Goal: Transaction & Acquisition: Register for event/course

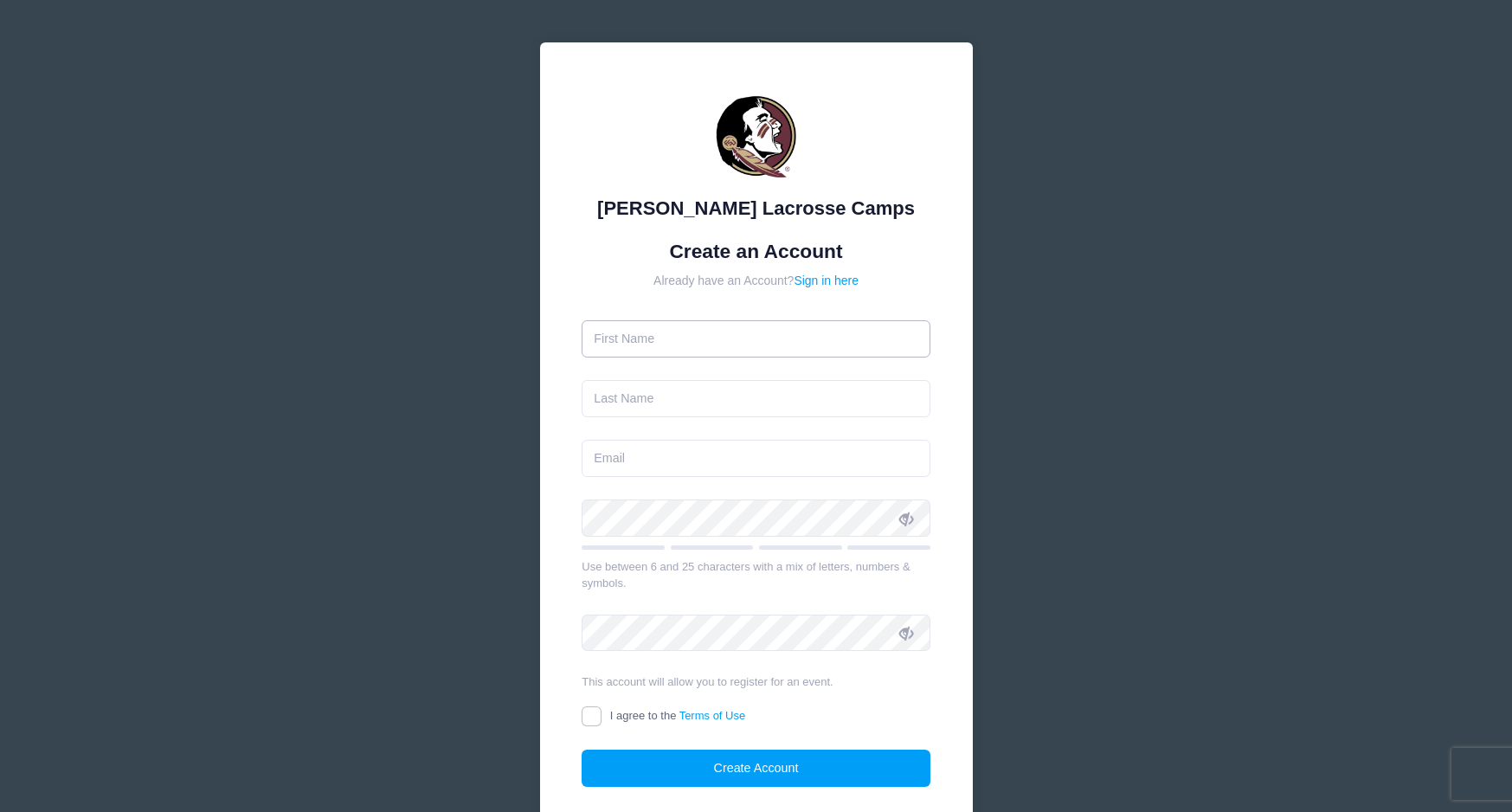
click at [648, 342] on input "text" at bounding box center [756, 339] width 349 height 37
type input "[PERSON_NAME]"
click at [645, 397] on input "text" at bounding box center [756, 399] width 349 height 37
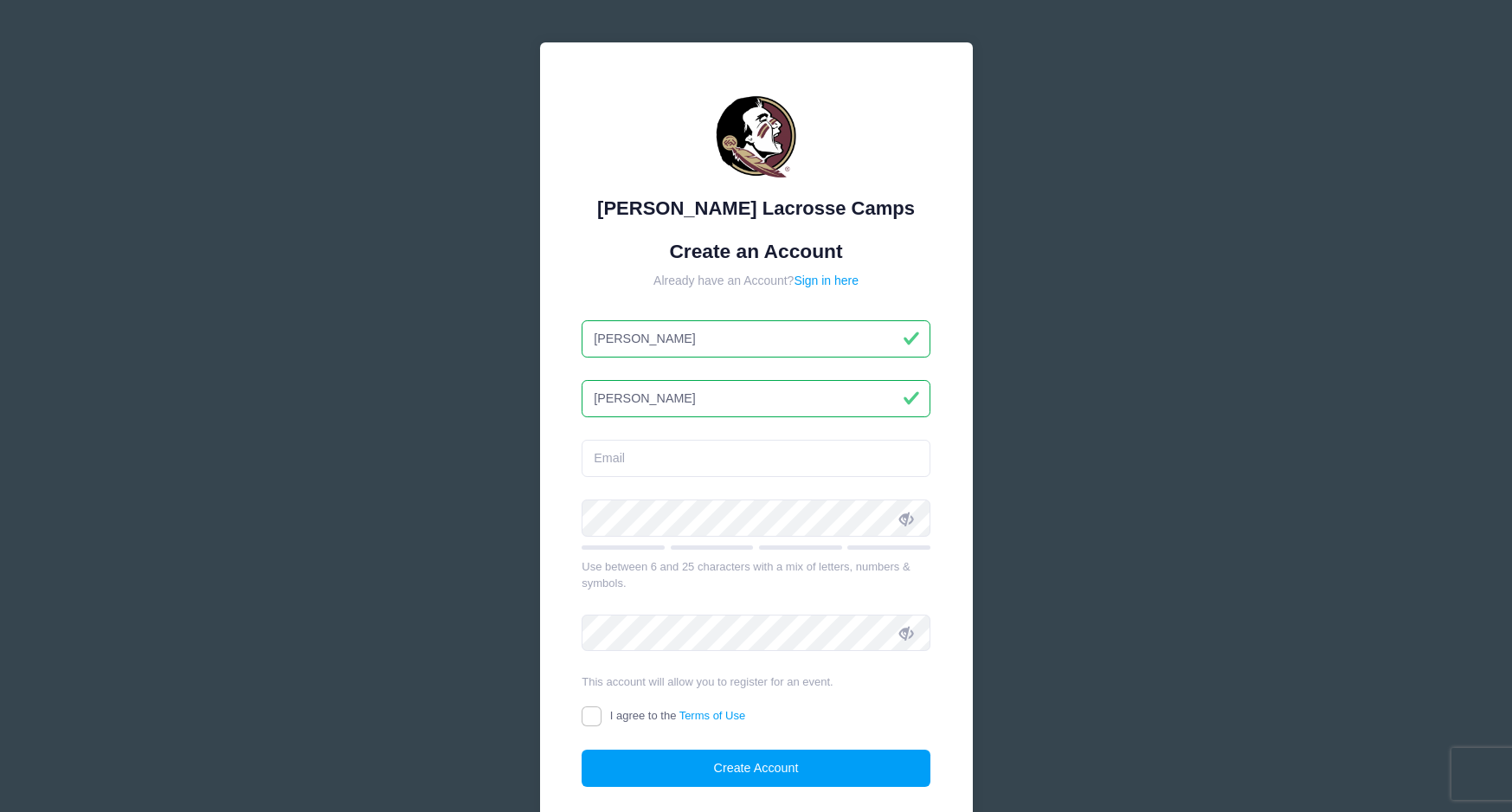
type input "[PERSON_NAME]"
click at [622, 461] on input "email" at bounding box center [756, 458] width 349 height 37
type input "[EMAIL_ADDRESS][DOMAIN_NAME]"
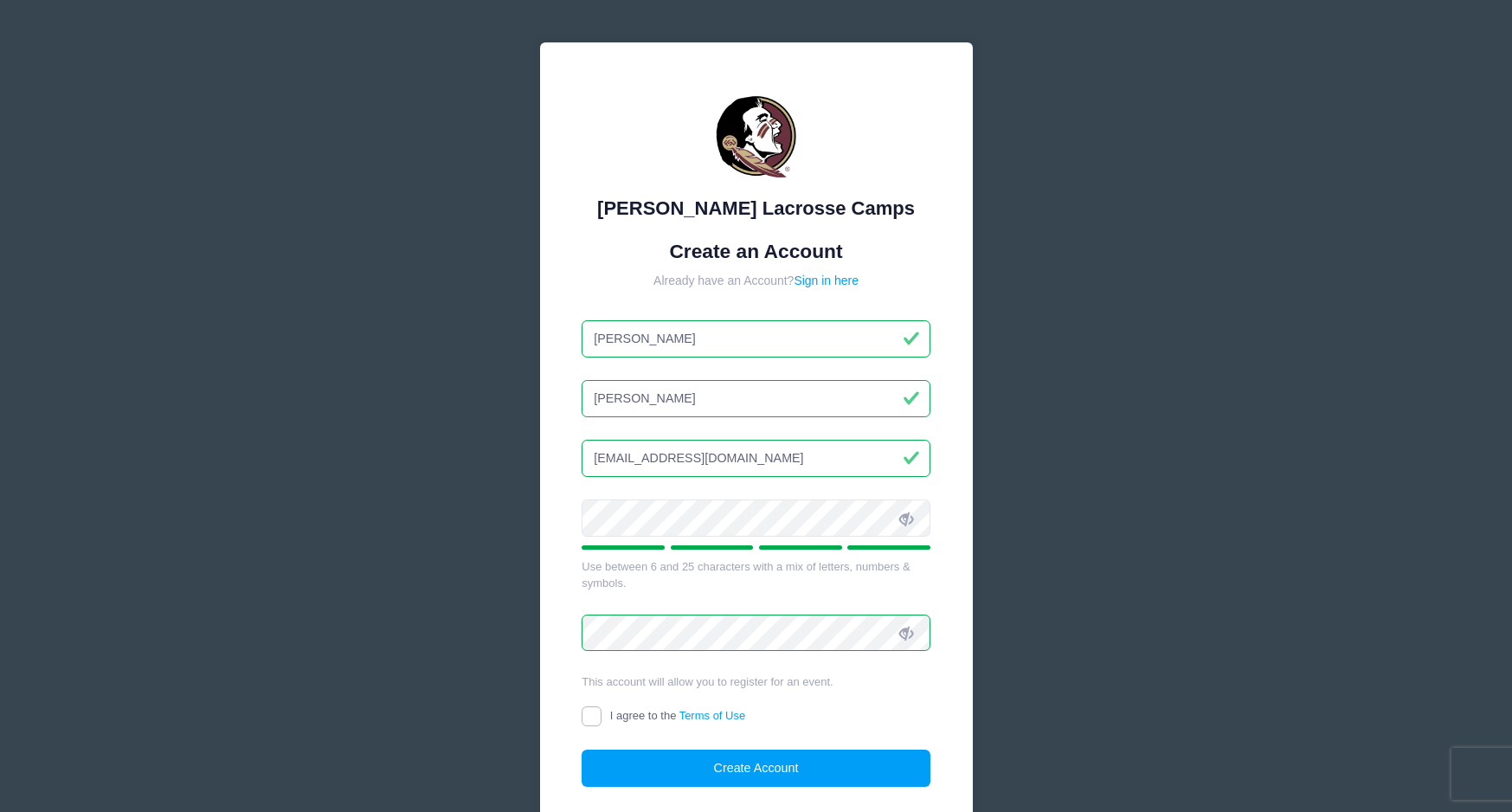
click at [592, 712] on input "I agree to the Terms of Use" at bounding box center [591, 716] width 20 height 20
checkbox input "true"
click at [725, 765] on button "Create Account" at bounding box center [756, 768] width 349 height 37
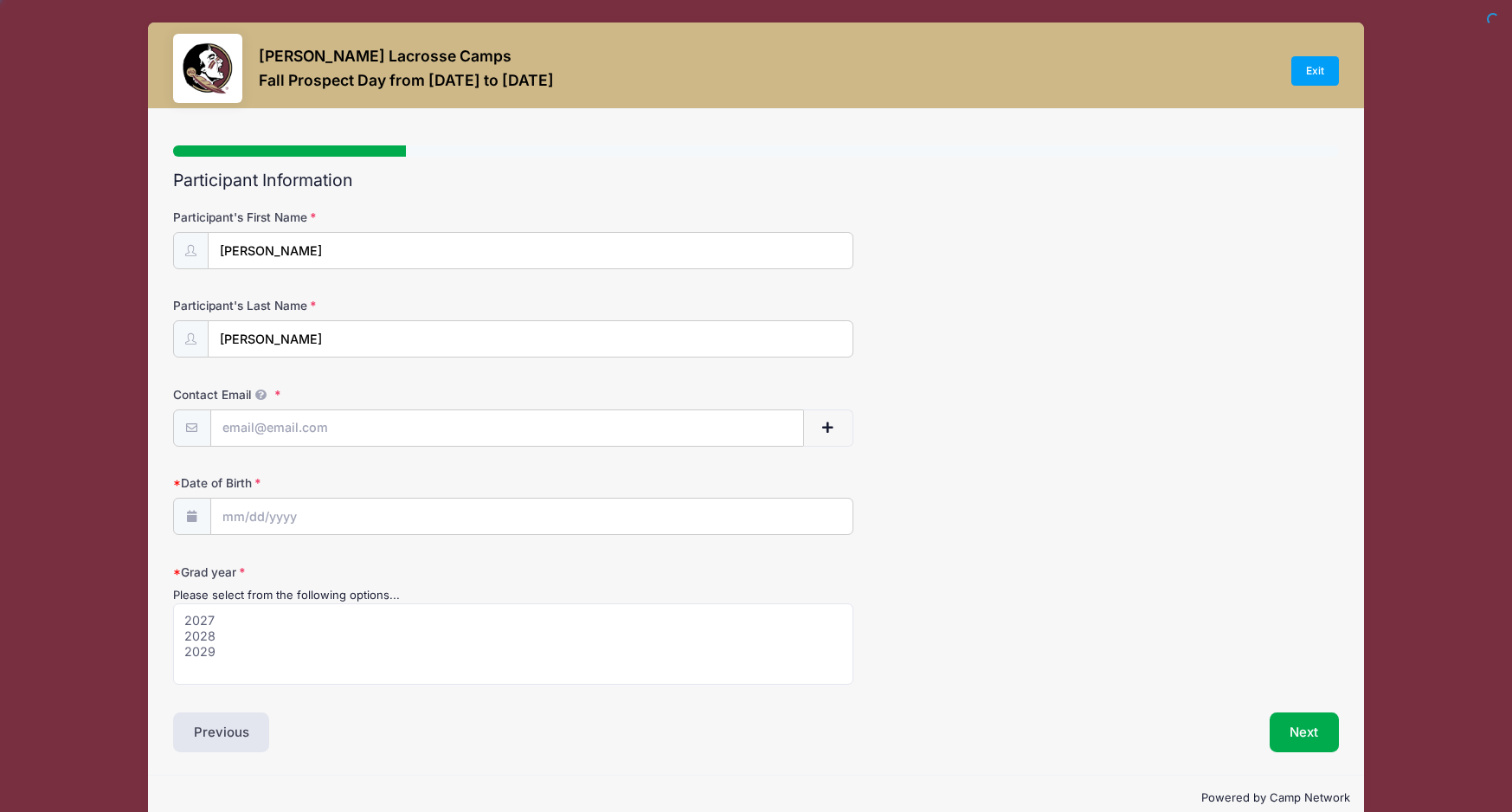
select select
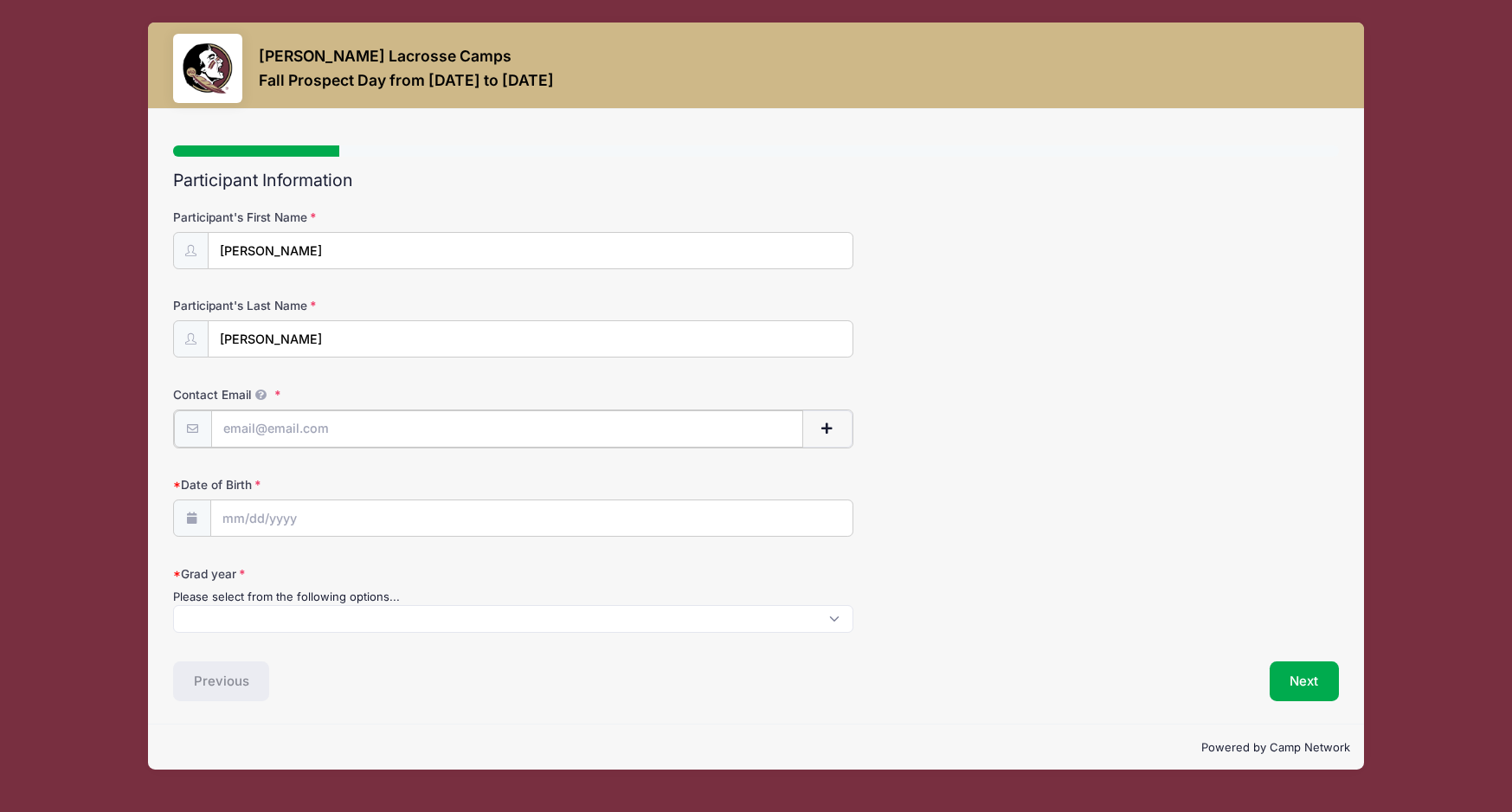
click at [279, 427] on input "Contact Email" at bounding box center [507, 429] width 592 height 37
type input "[EMAIL_ADDRESS][DOMAIN_NAME]"
click at [251, 518] on input "Date of Birth" at bounding box center [531, 517] width 641 height 37
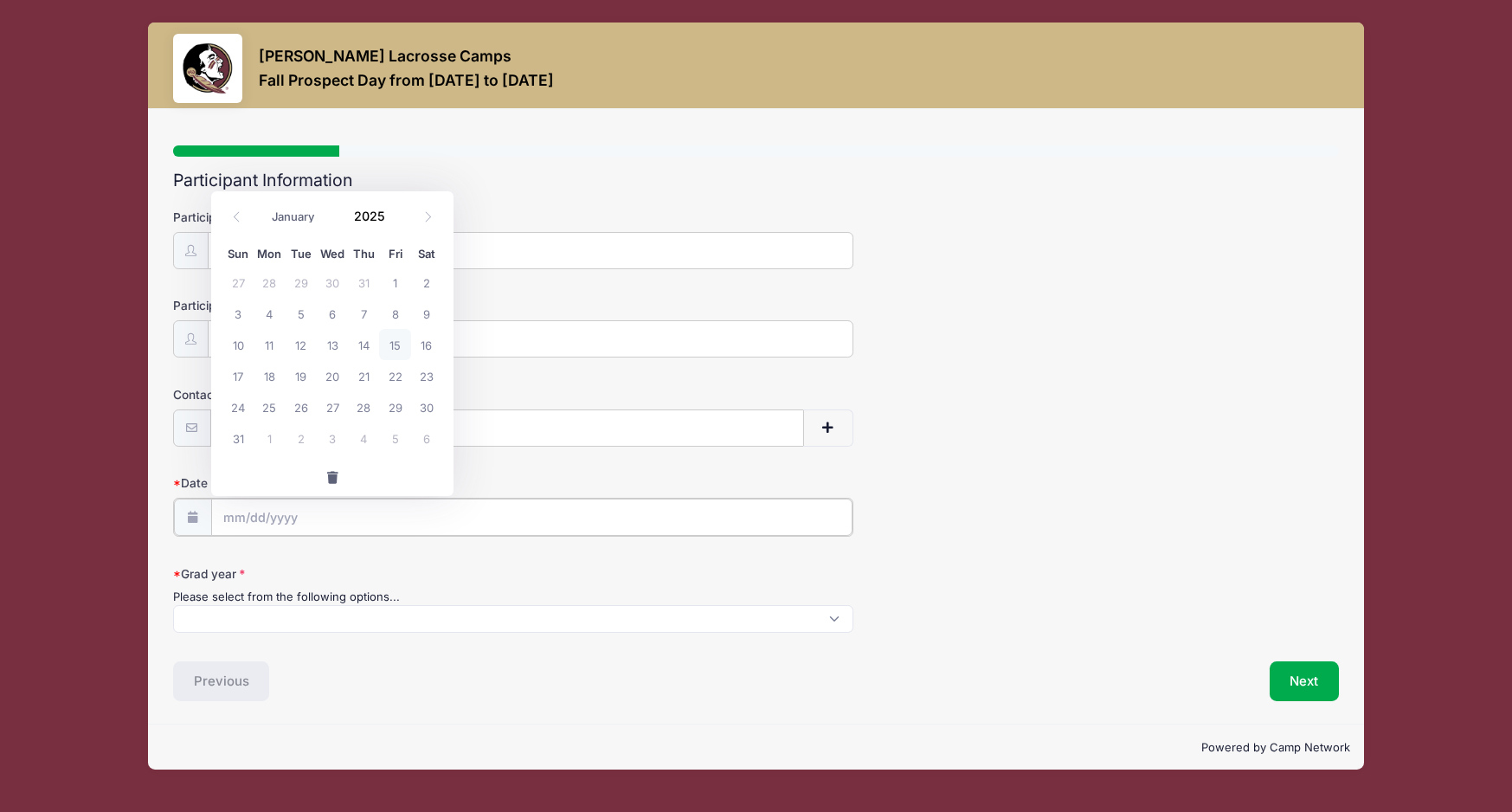
click at [250, 518] on input "Date of Birth" at bounding box center [531, 517] width 641 height 37
click at [238, 518] on input "Date of Birth" at bounding box center [531, 517] width 641 height 37
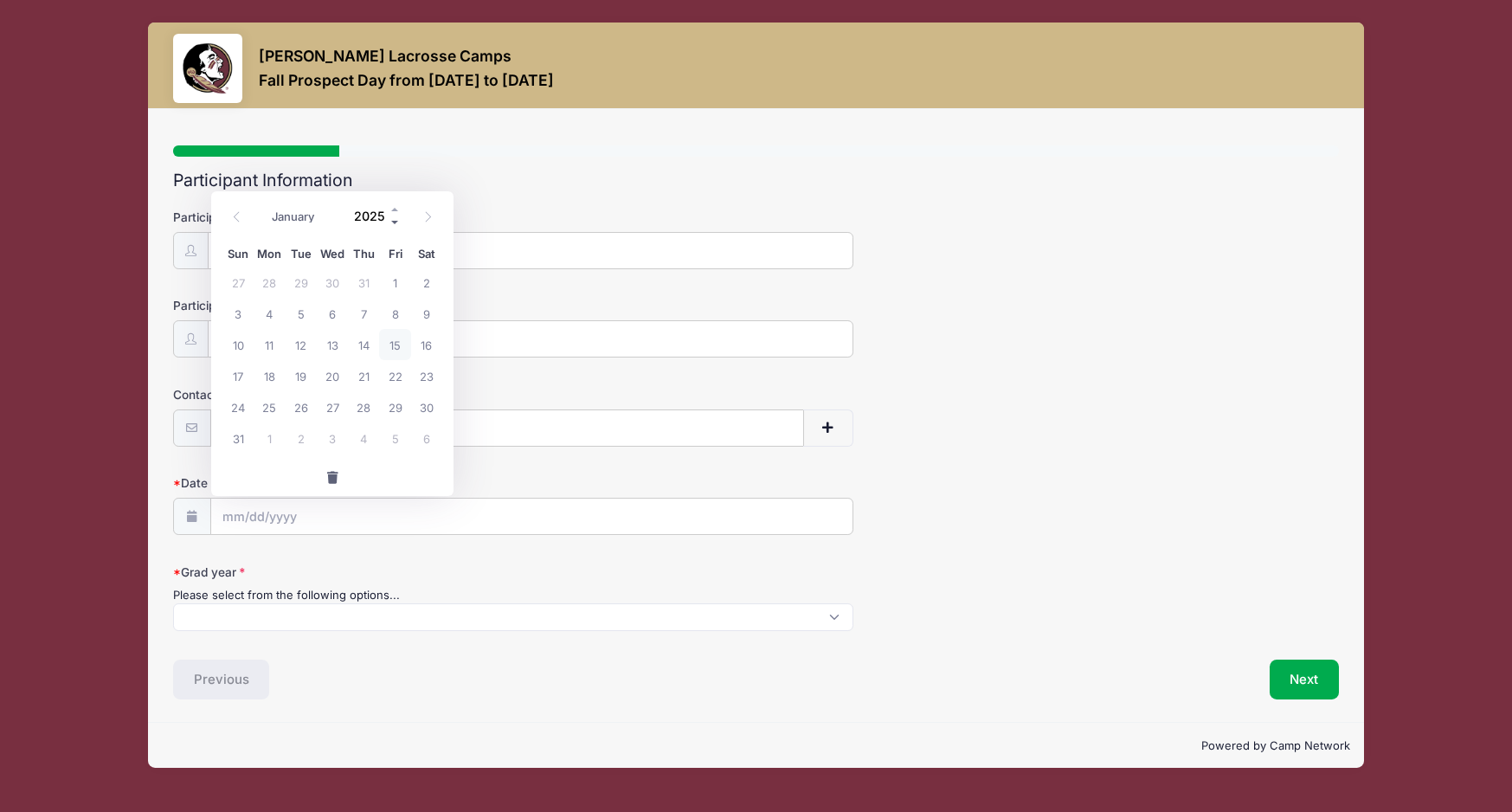
click at [395, 220] on span at bounding box center [395, 222] width 12 height 13
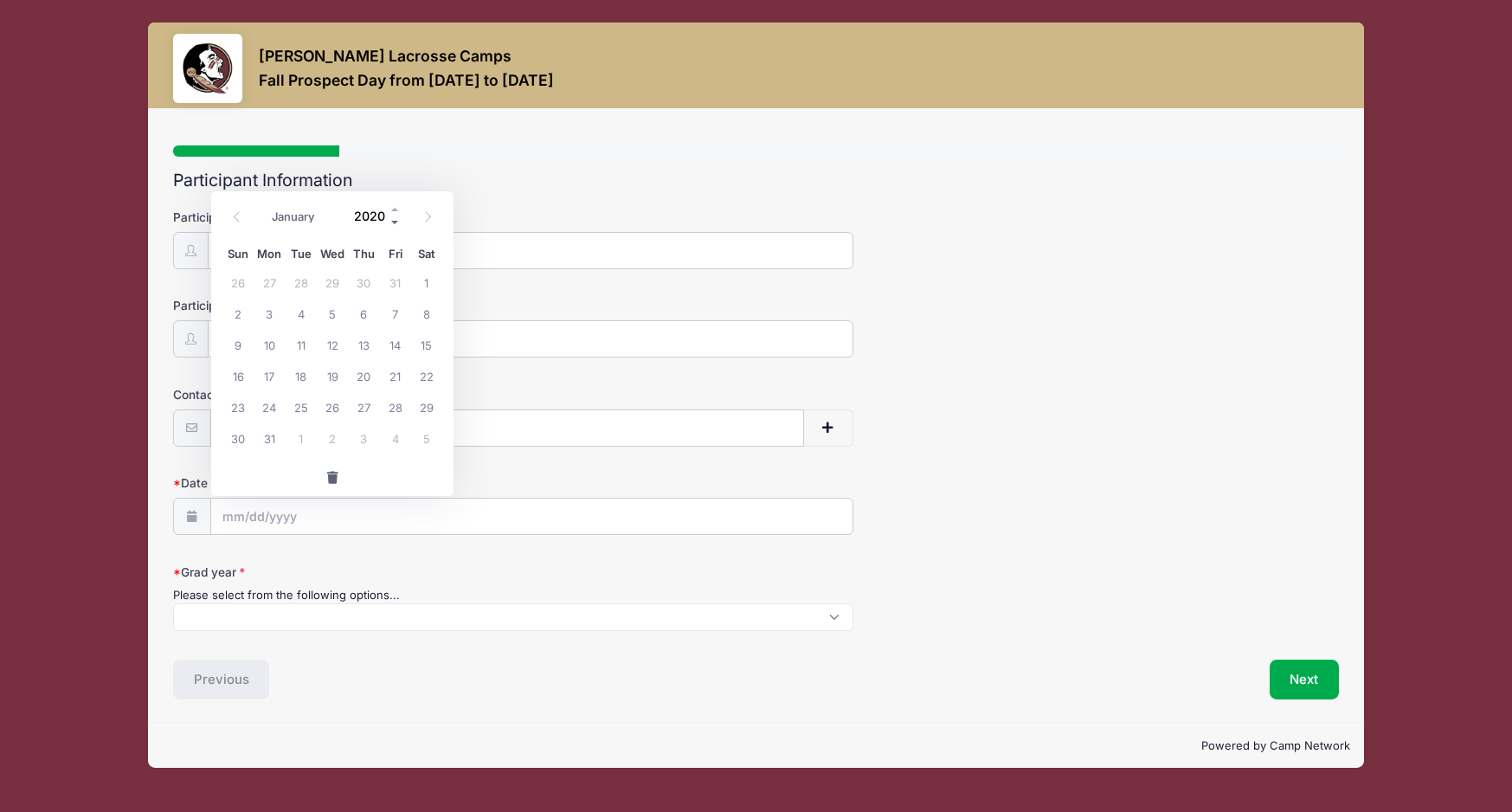
click at [395, 220] on span at bounding box center [395, 222] width 12 height 13
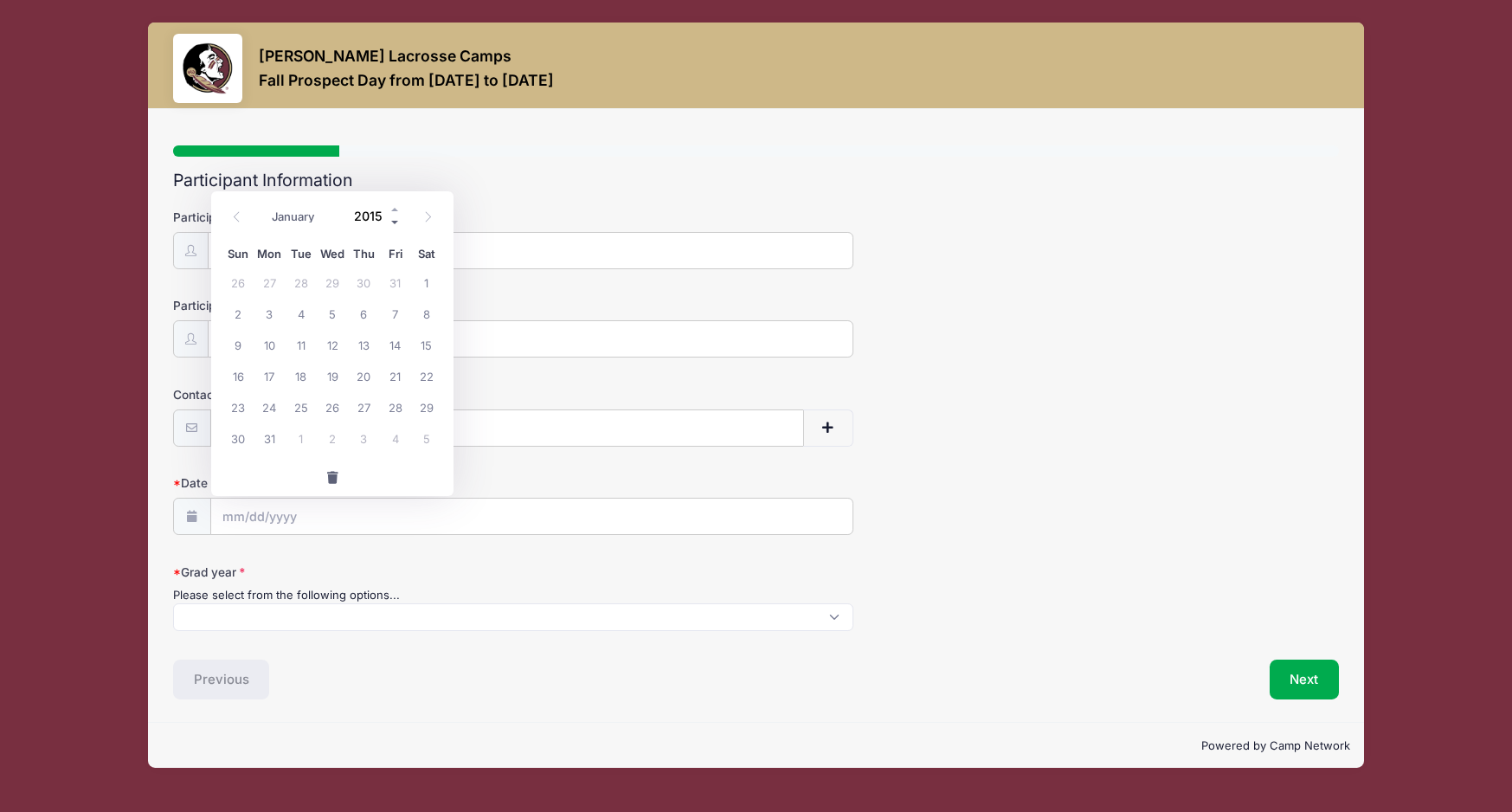
click at [394, 220] on span at bounding box center [395, 222] width 12 height 13
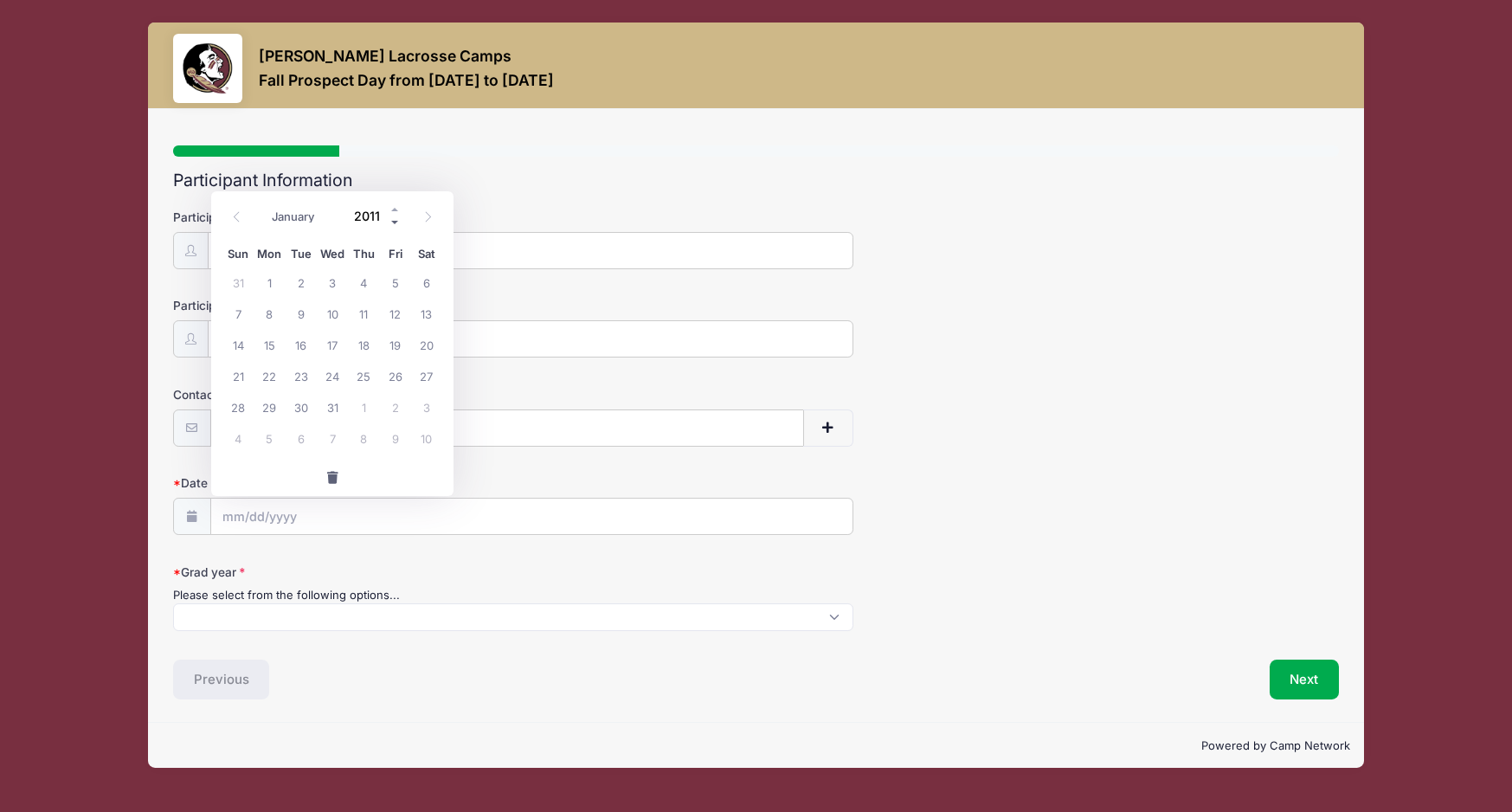
type input "2010"
click at [237, 214] on icon at bounding box center [236, 217] width 11 height 11
select select "5"
click at [425, 374] on span "26" at bounding box center [427, 376] width 31 height 31
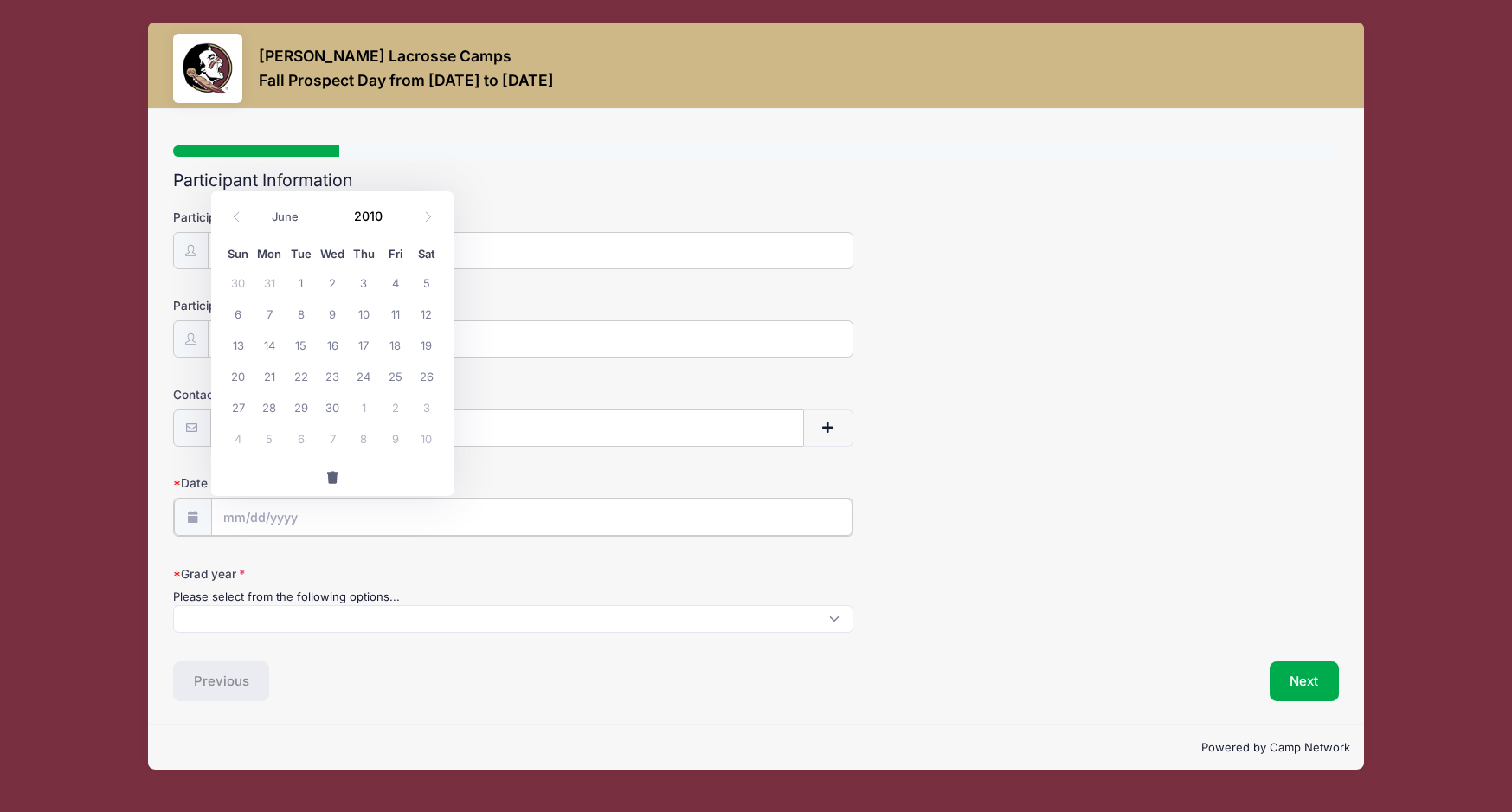
type input "06/26/2010"
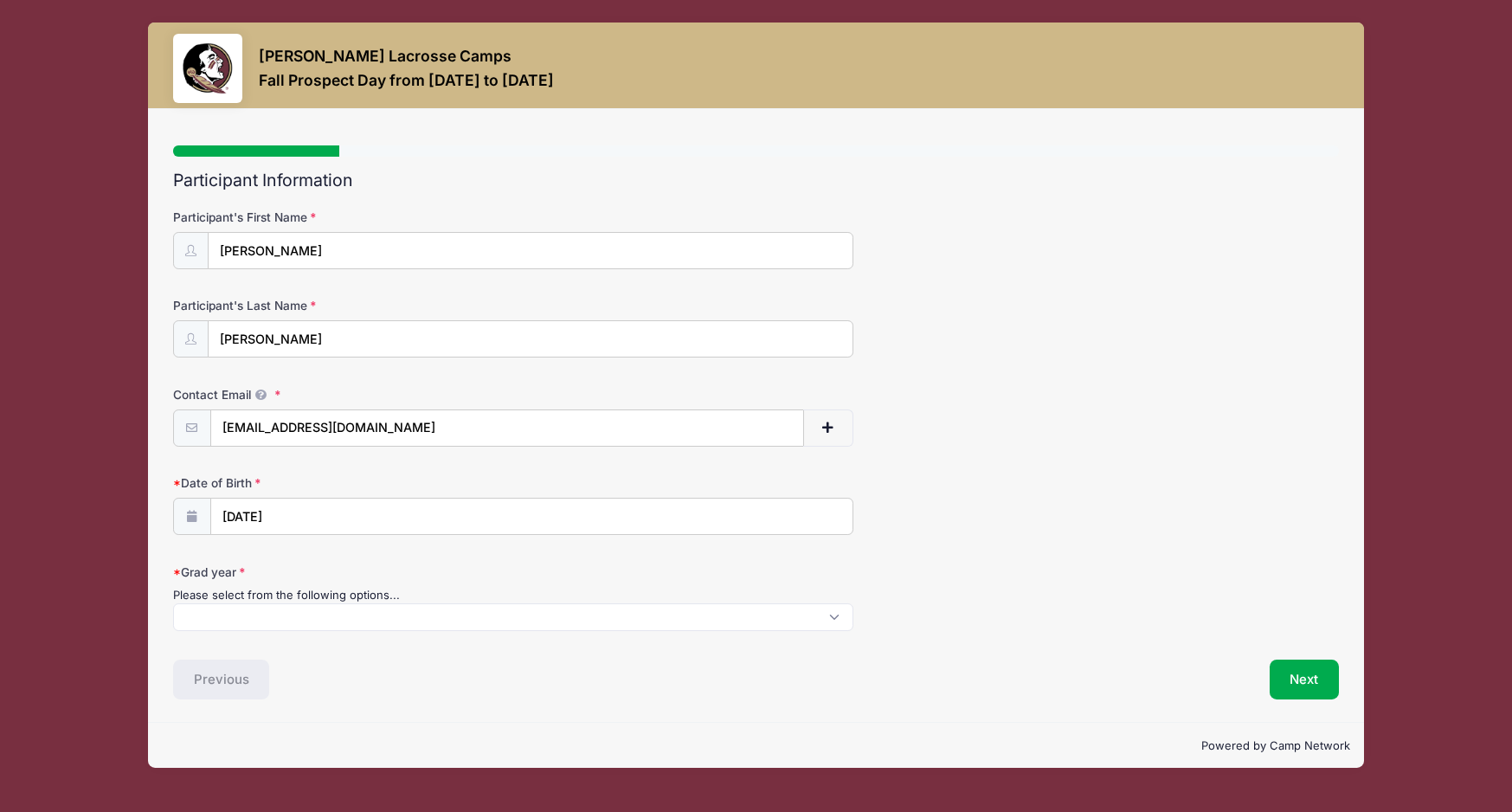
scroll to position [1, 0]
click at [240, 615] on span at bounding box center [513, 617] width 680 height 28
select select "2028"
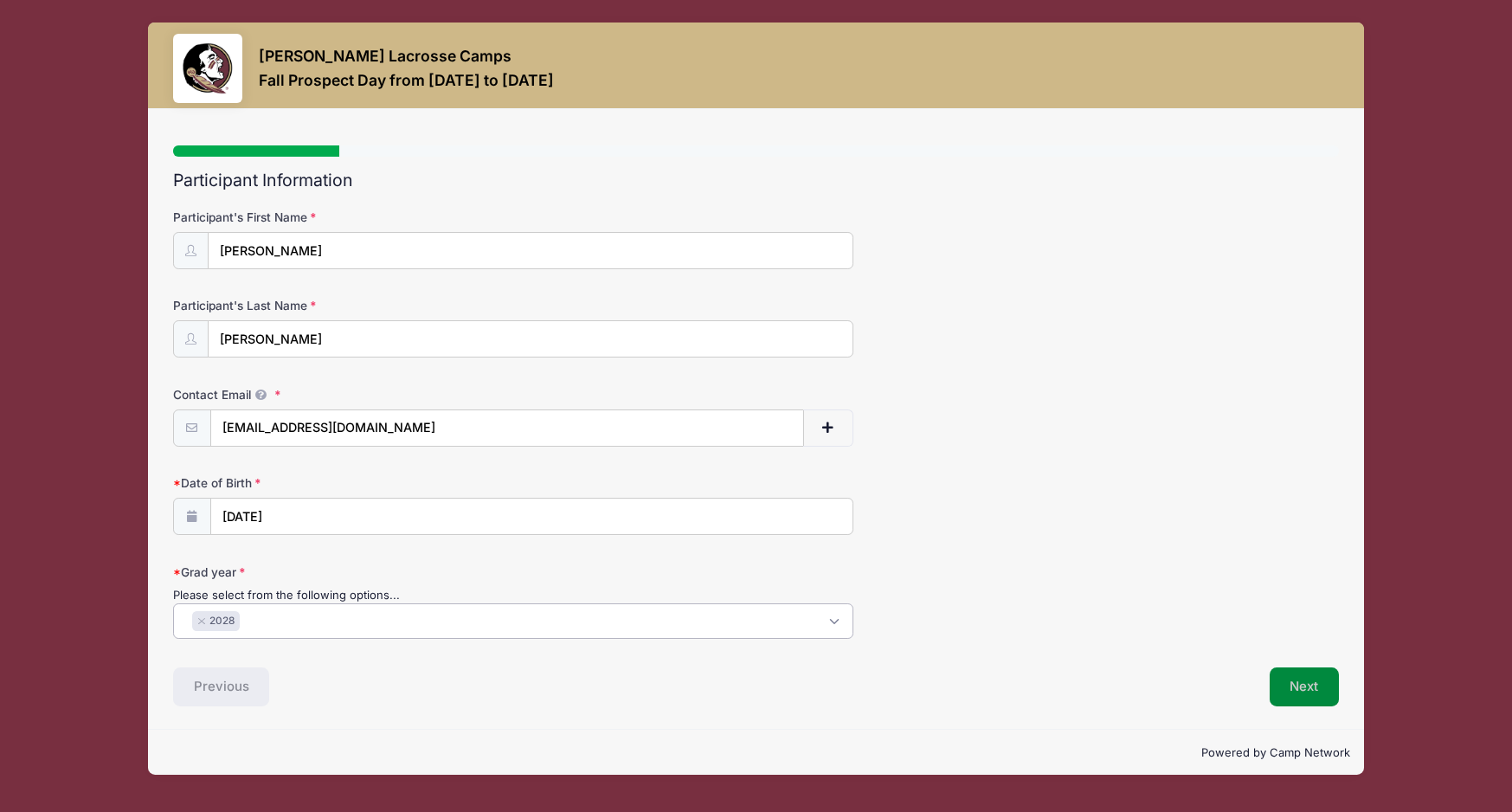
click at [1295, 681] on button "Next" at bounding box center [1304, 687] width 70 height 40
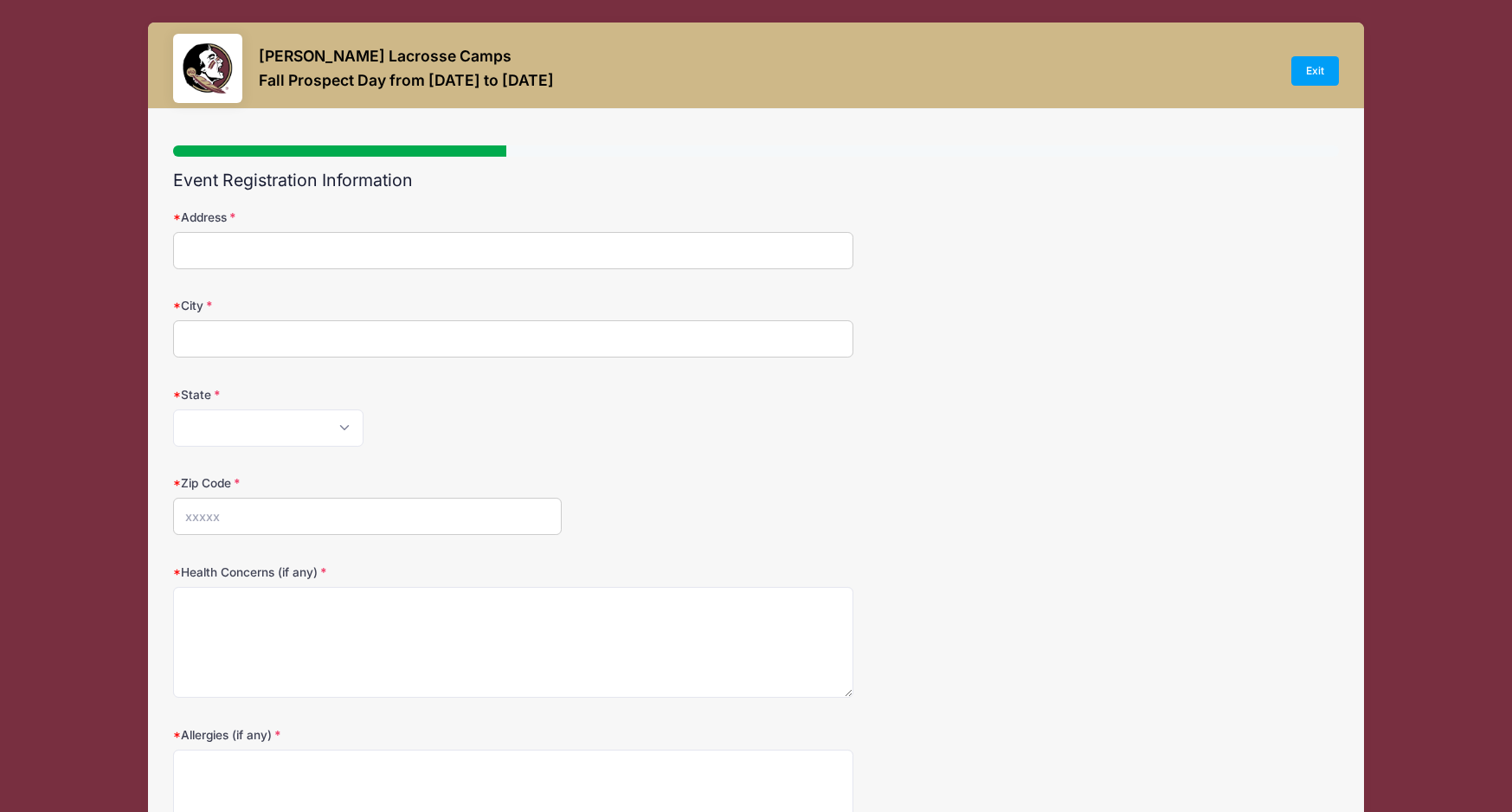
click at [285, 258] on input "Address" at bounding box center [513, 250] width 680 height 37
type input "1308 Idlewyld Dr"
click at [279, 333] on input "City" at bounding box center [513, 339] width 680 height 37
type input "Marietta"
click at [256, 420] on select "Alabama Alaska American Samoa Arizona Arkansas Armed Forces Africa Armed Forces…" at bounding box center [268, 428] width 190 height 37
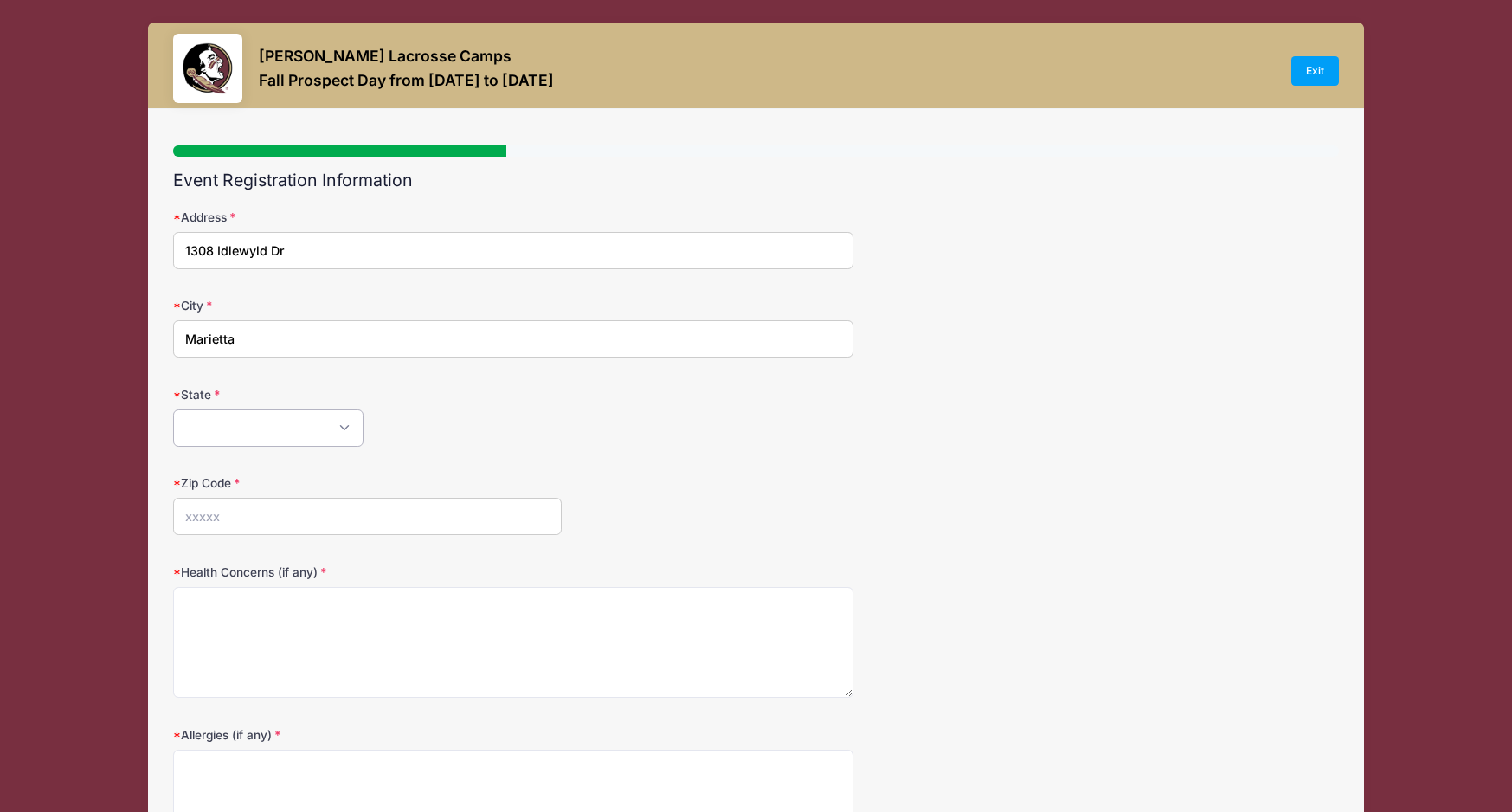
select select "GA"
click at [249, 521] on input "Zip Code" at bounding box center [367, 516] width 388 height 37
type input "30064"
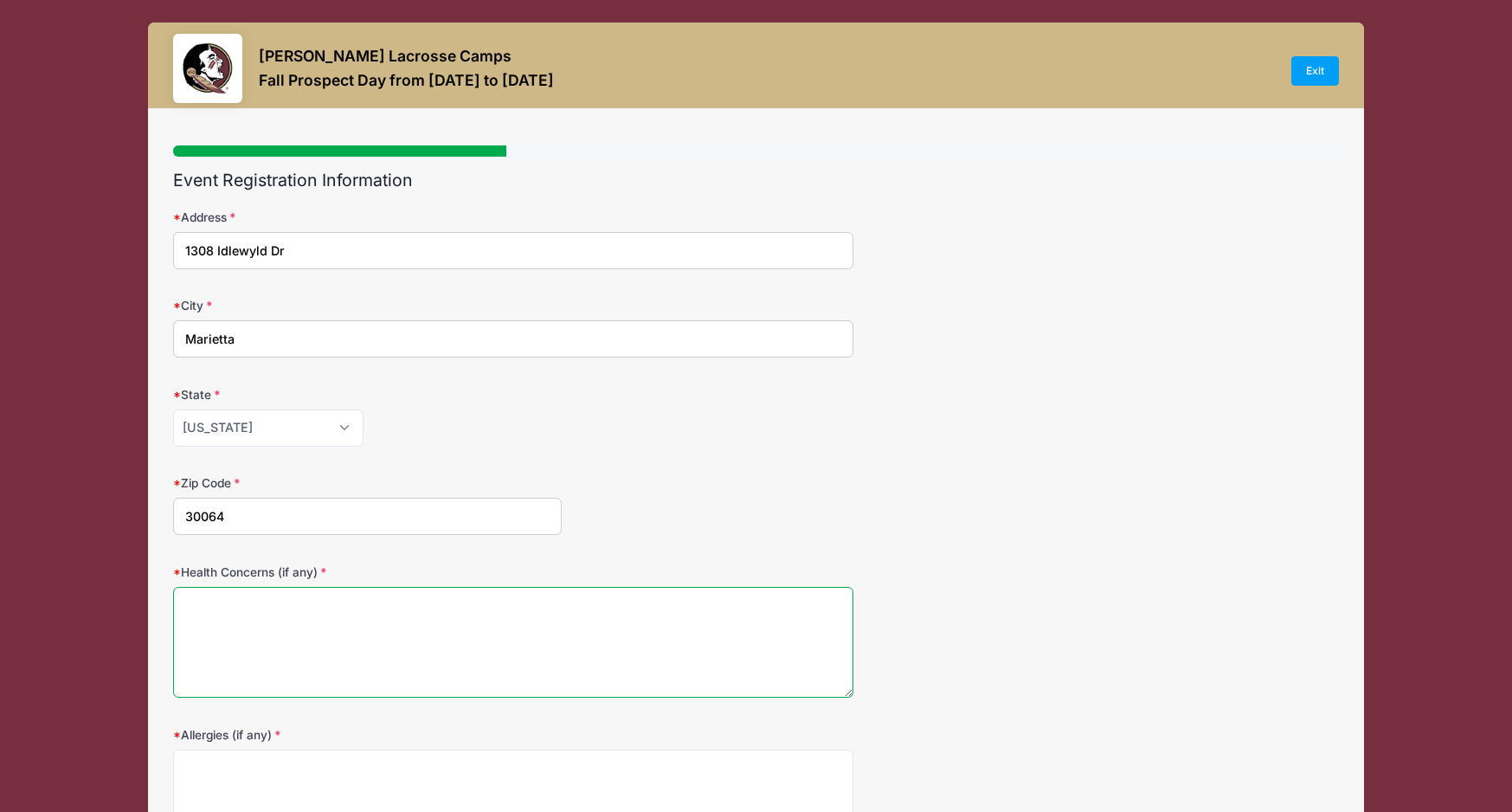
click at [256, 627] on textarea "Health Concerns (if any)" at bounding box center [513, 642] width 680 height 112
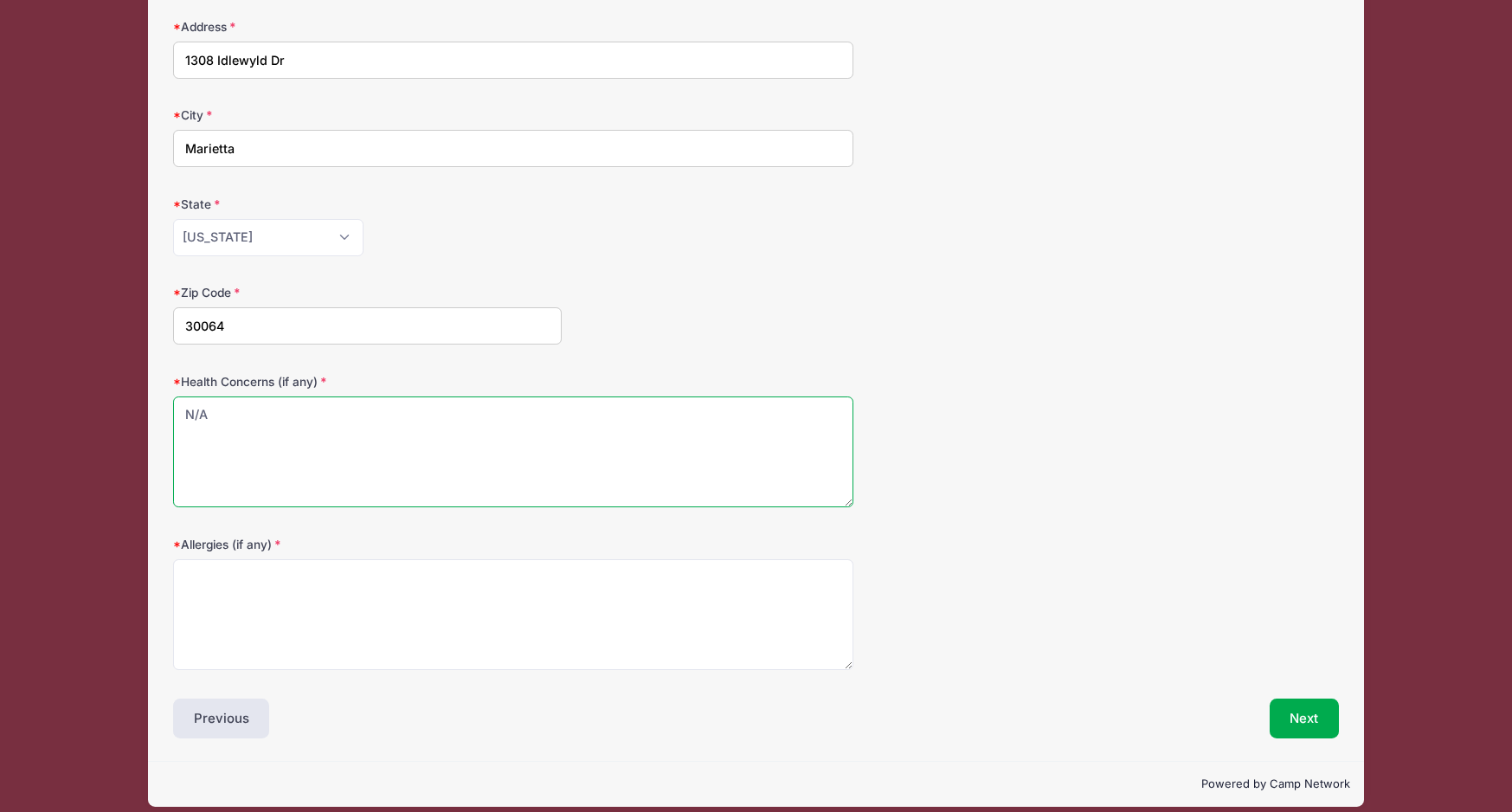
scroll to position [207, 0]
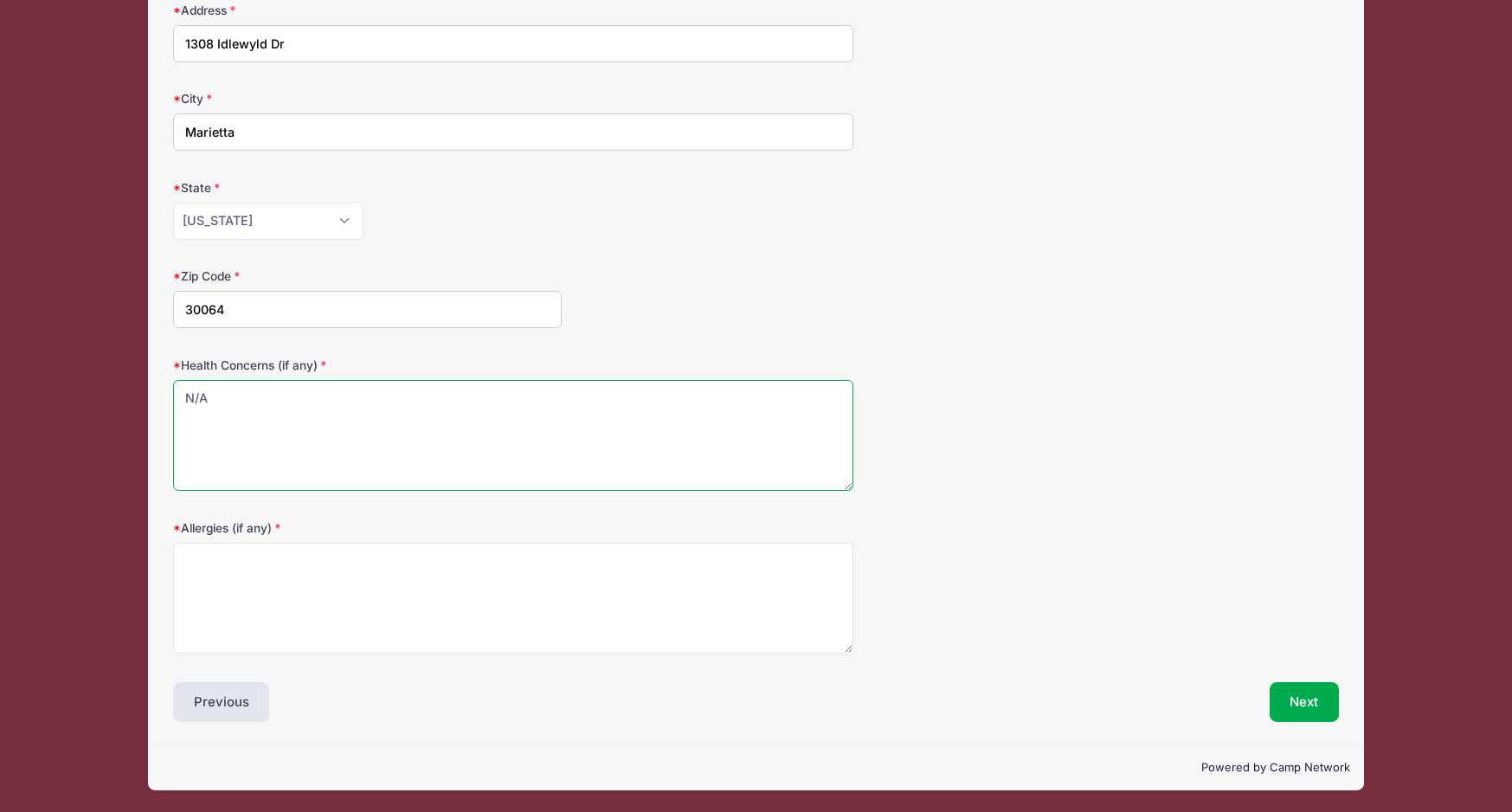
type textarea "N/A"
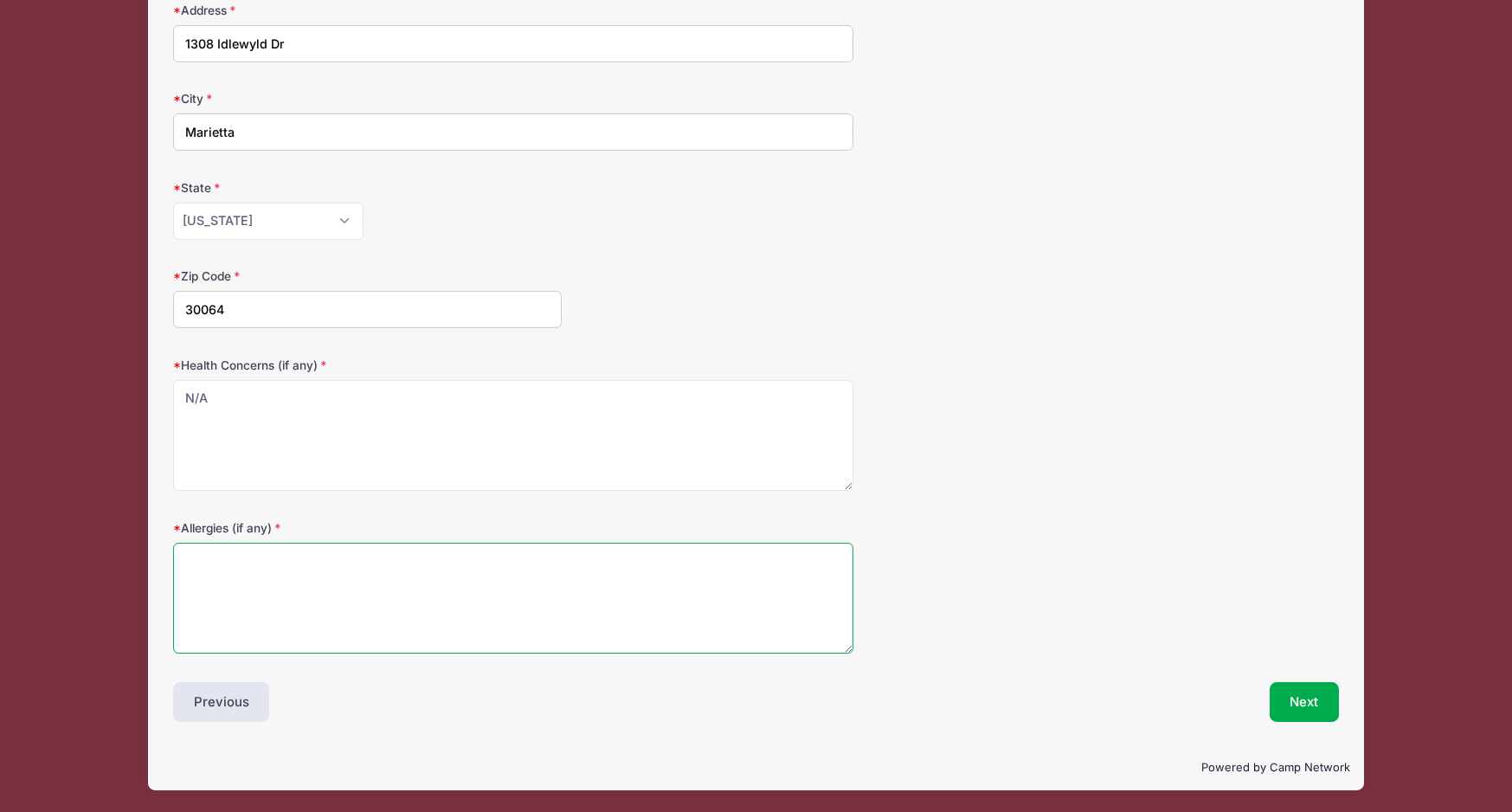
click at [231, 567] on textarea "Allergies (if any)" at bounding box center [513, 598] width 680 height 112
type textarea "Sulfa"
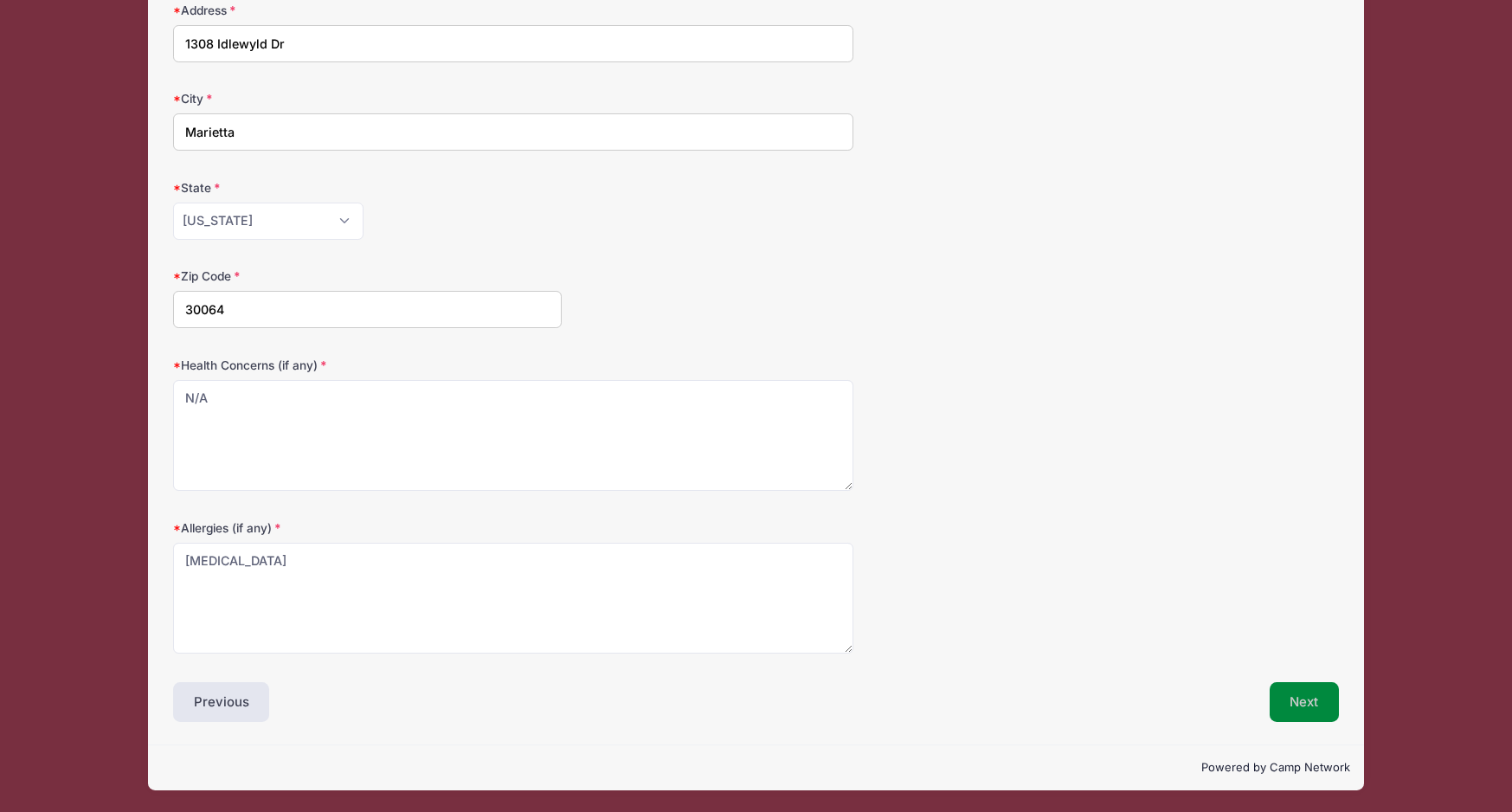
click at [1314, 700] on button "Next" at bounding box center [1304, 701] width 70 height 40
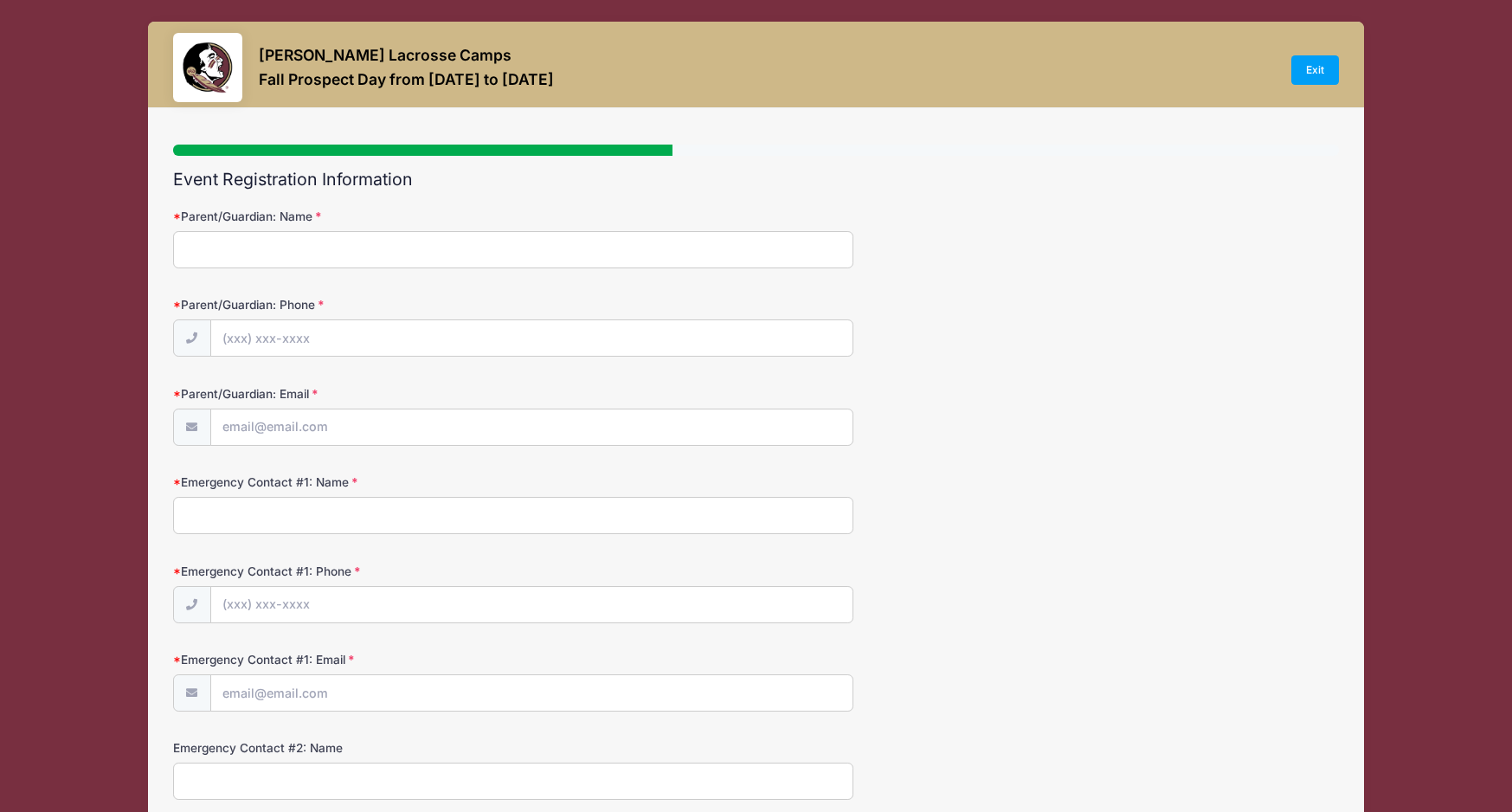
scroll to position [0, 0]
click at [239, 247] on input "Parent/Guardian: Name" at bounding box center [513, 250] width 680 height 37
type input "Allison Maurer"
click at [270, 336] on input "Parent/Guardian: Phone" at bounding box center [531, 340] width 641 height 37
type input "(770) 366-3529"
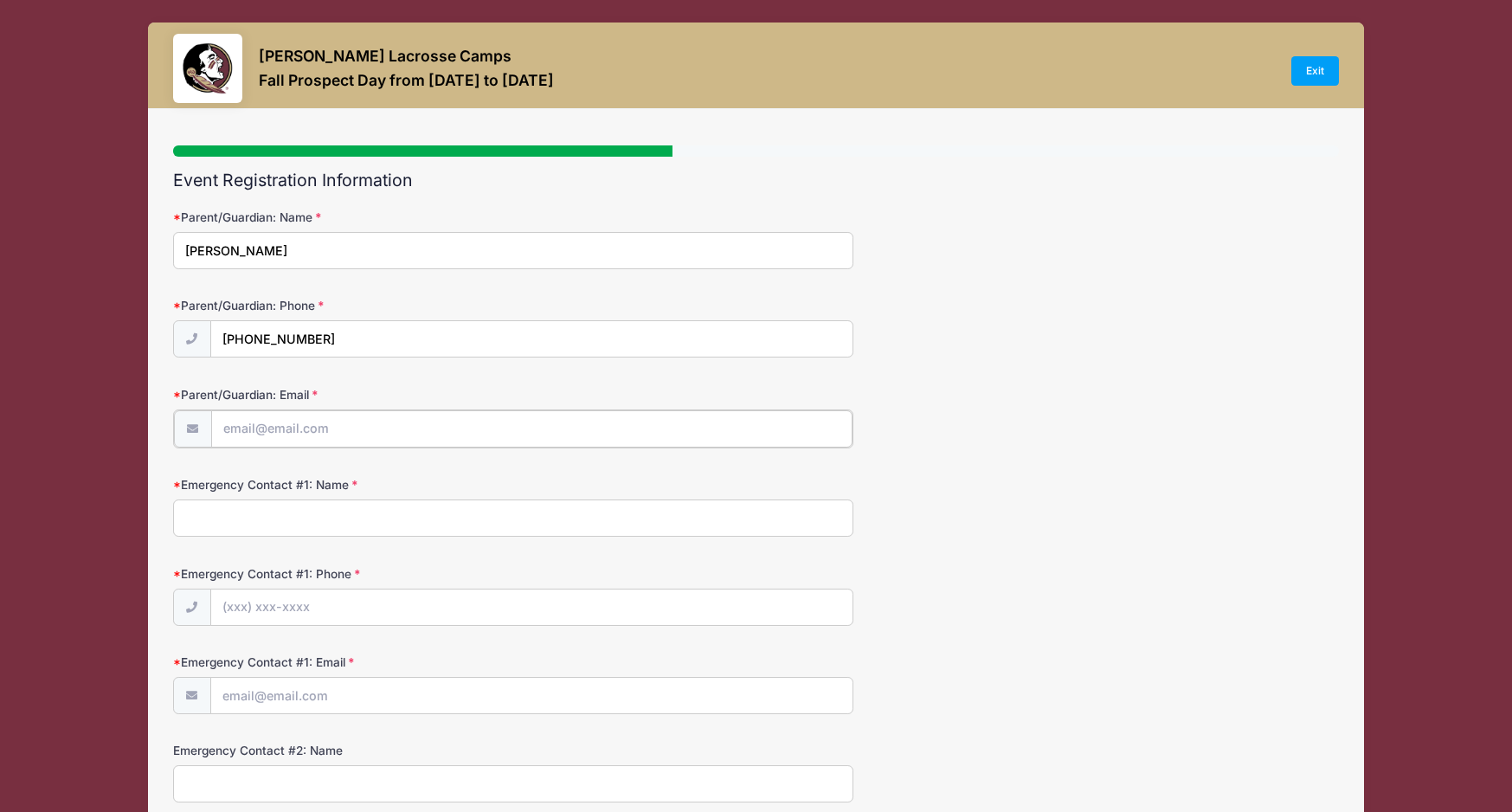
click at [271, 427] on input "Parent/Guardian: Email" at bounding box center [531, 429] width 641 height 37
type input "allisonmaurer@ymail.com"
click at [249, 518] on input "Emergency Contact #1: Name" at bounding box center [513, 516] width 680 height 37
type input "Allison Maurer"
click at [263, 604] on input "Emergency Contact #1: Phone" at bounding box center [531, 606] width 641 height 37
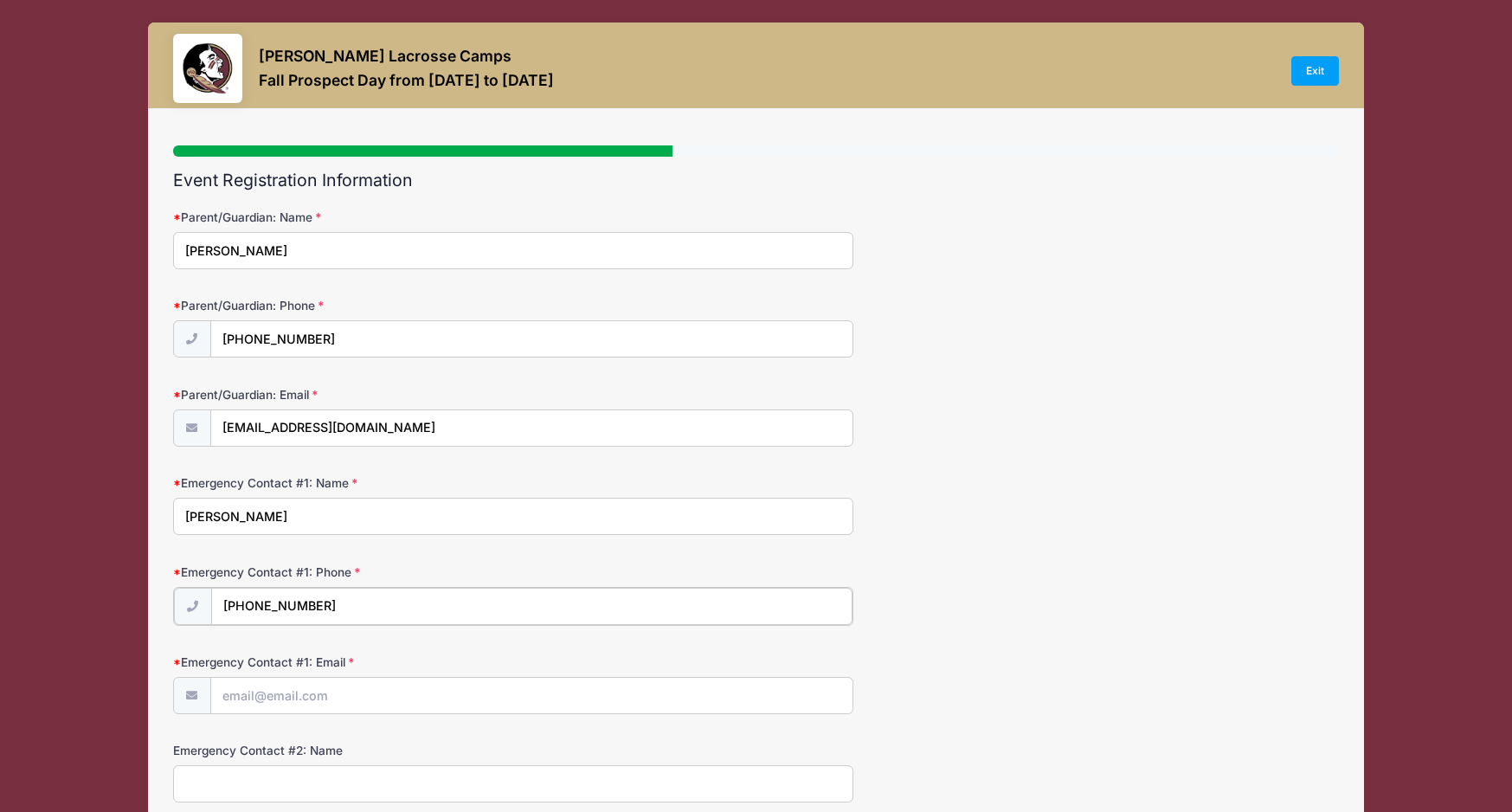
type input "(770) 366-3529"
click at [248, 699] on input "Emergency Contact #1: Email" at bounding box center [531, 695] width 641 height 37
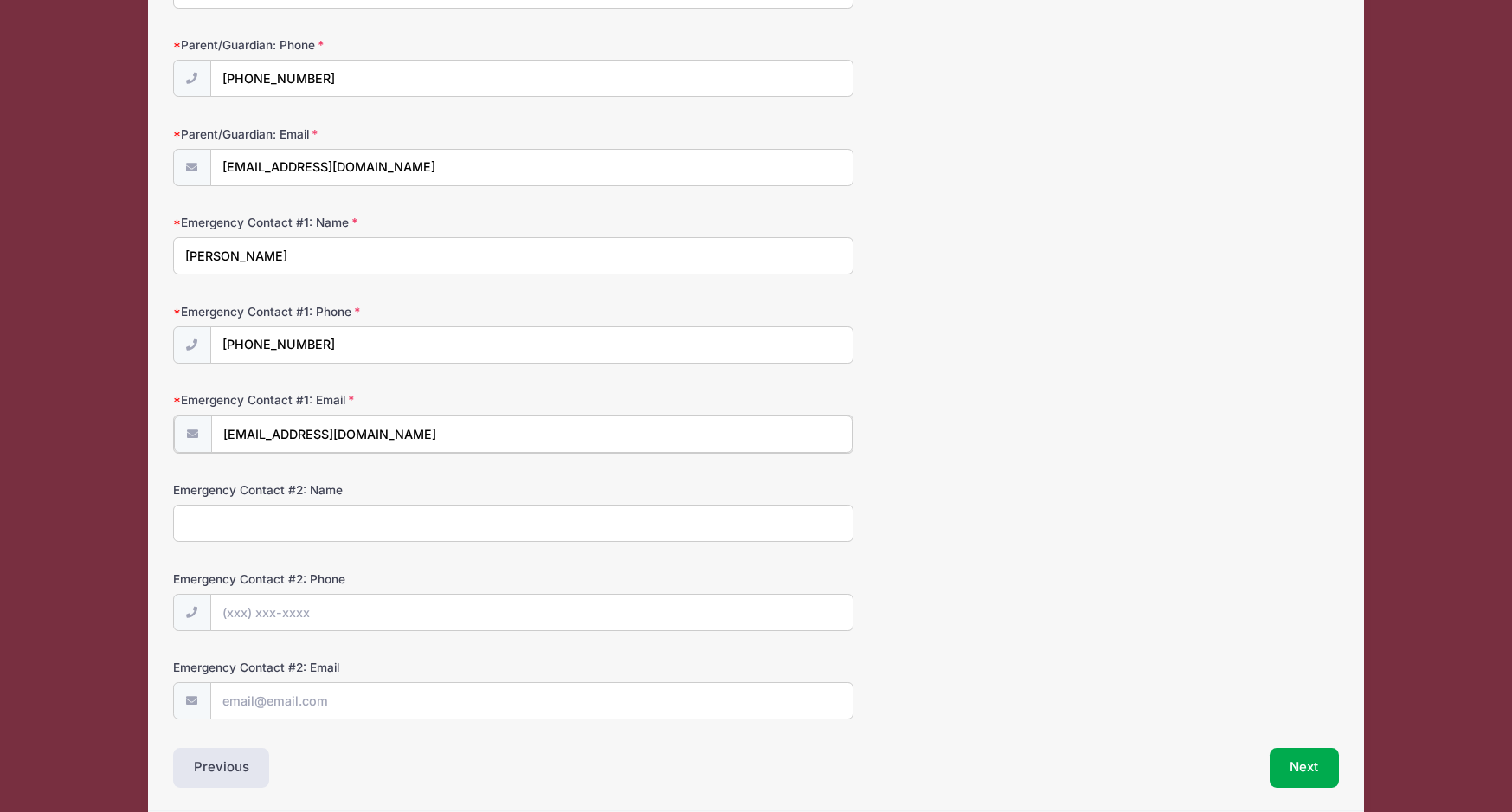
scroll to position [327, 0]
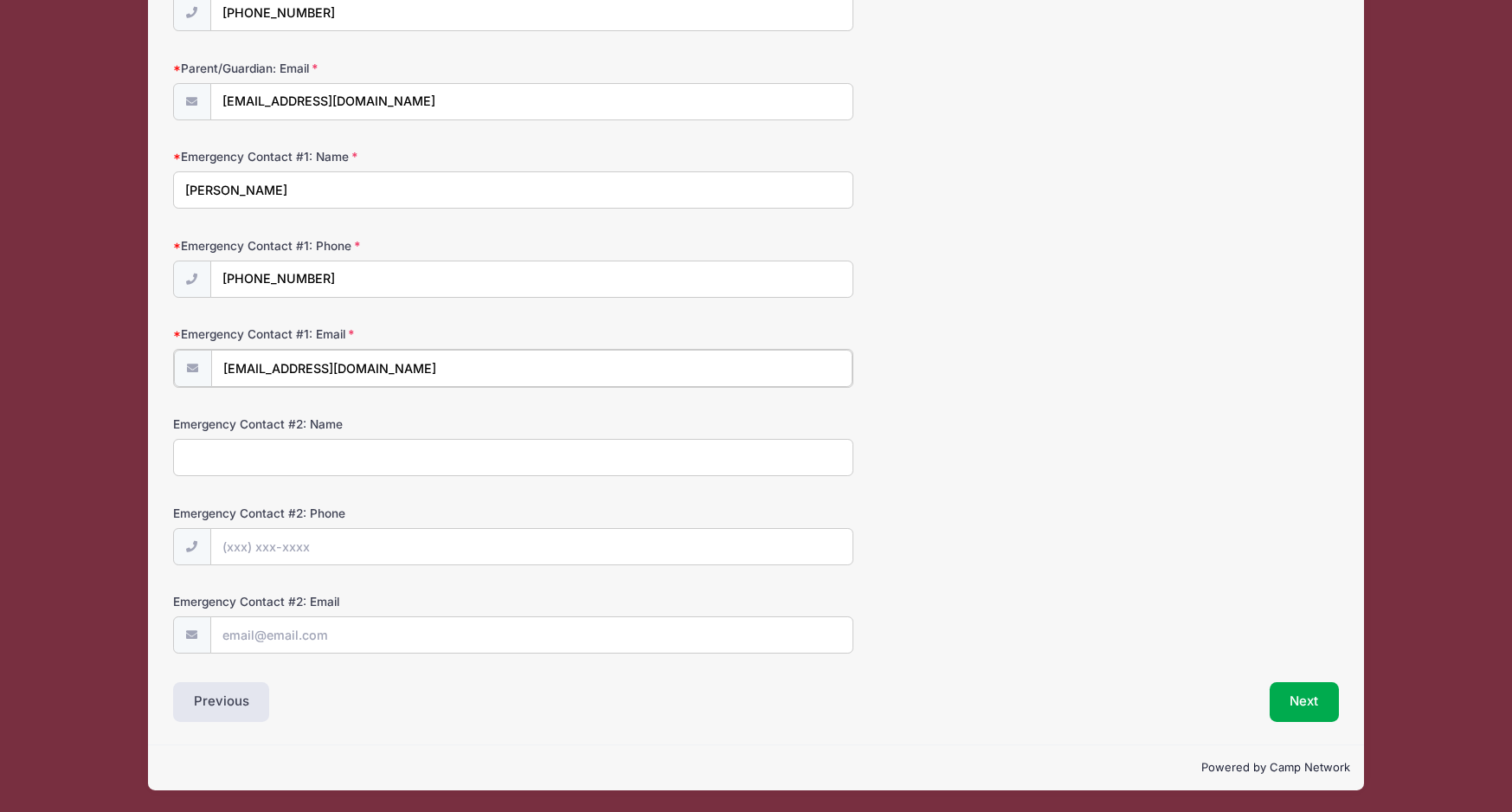
type input "allisonmaurer@ymail.com"
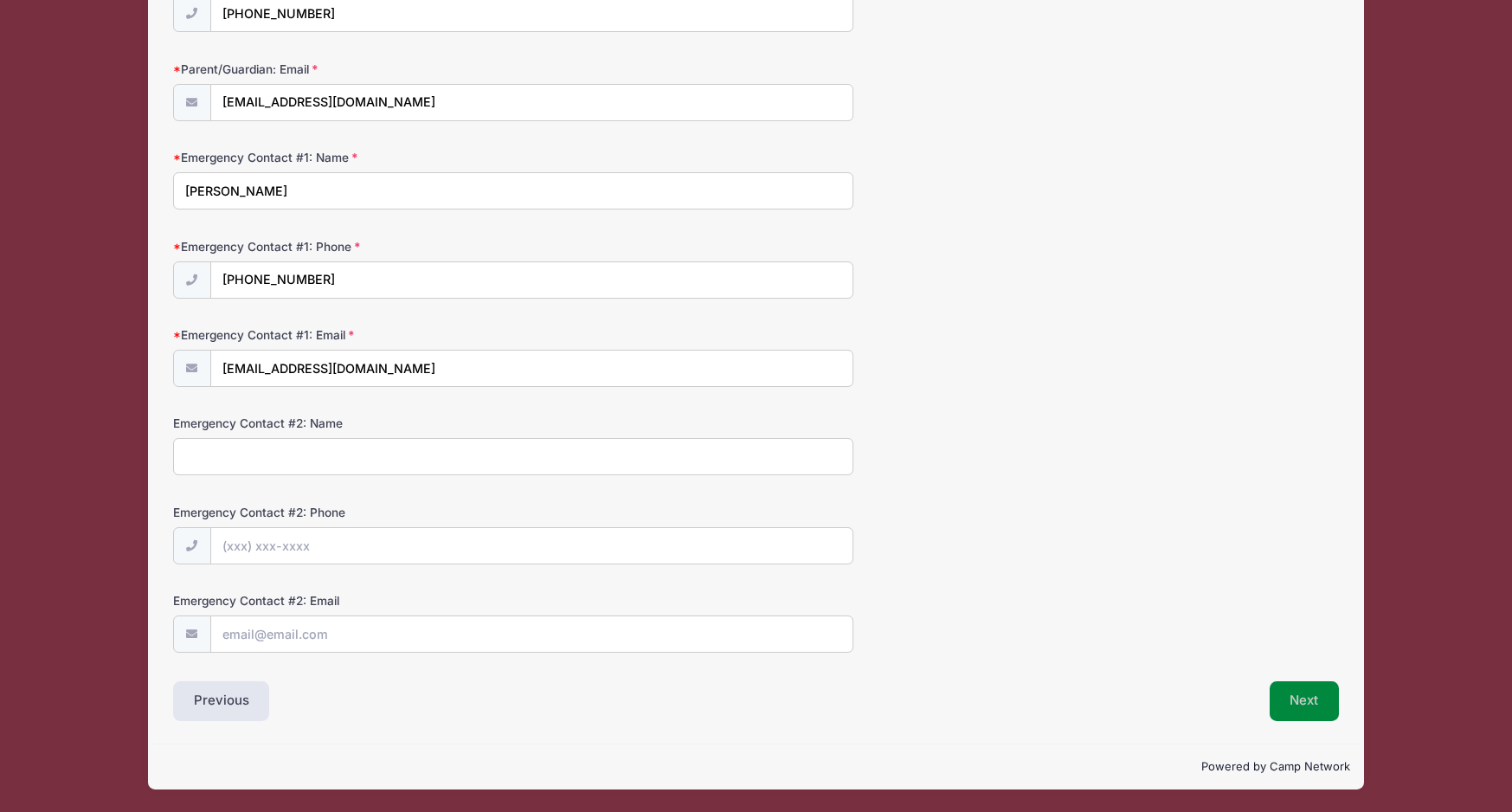
click at [1301, 708] on button "Next" at bounding box center [1304, 700] width 70 height 40
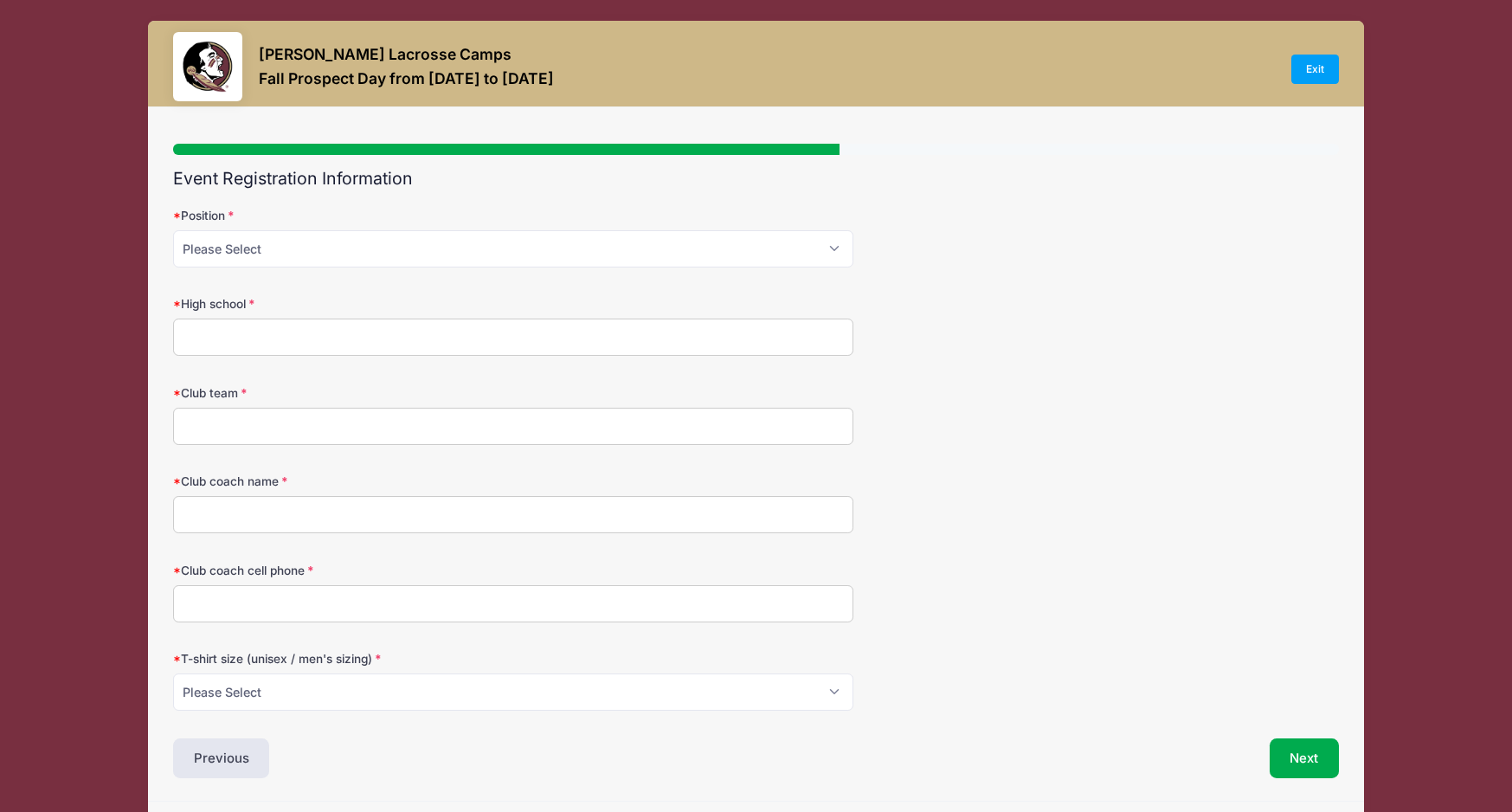
scroll to position [0, 0]
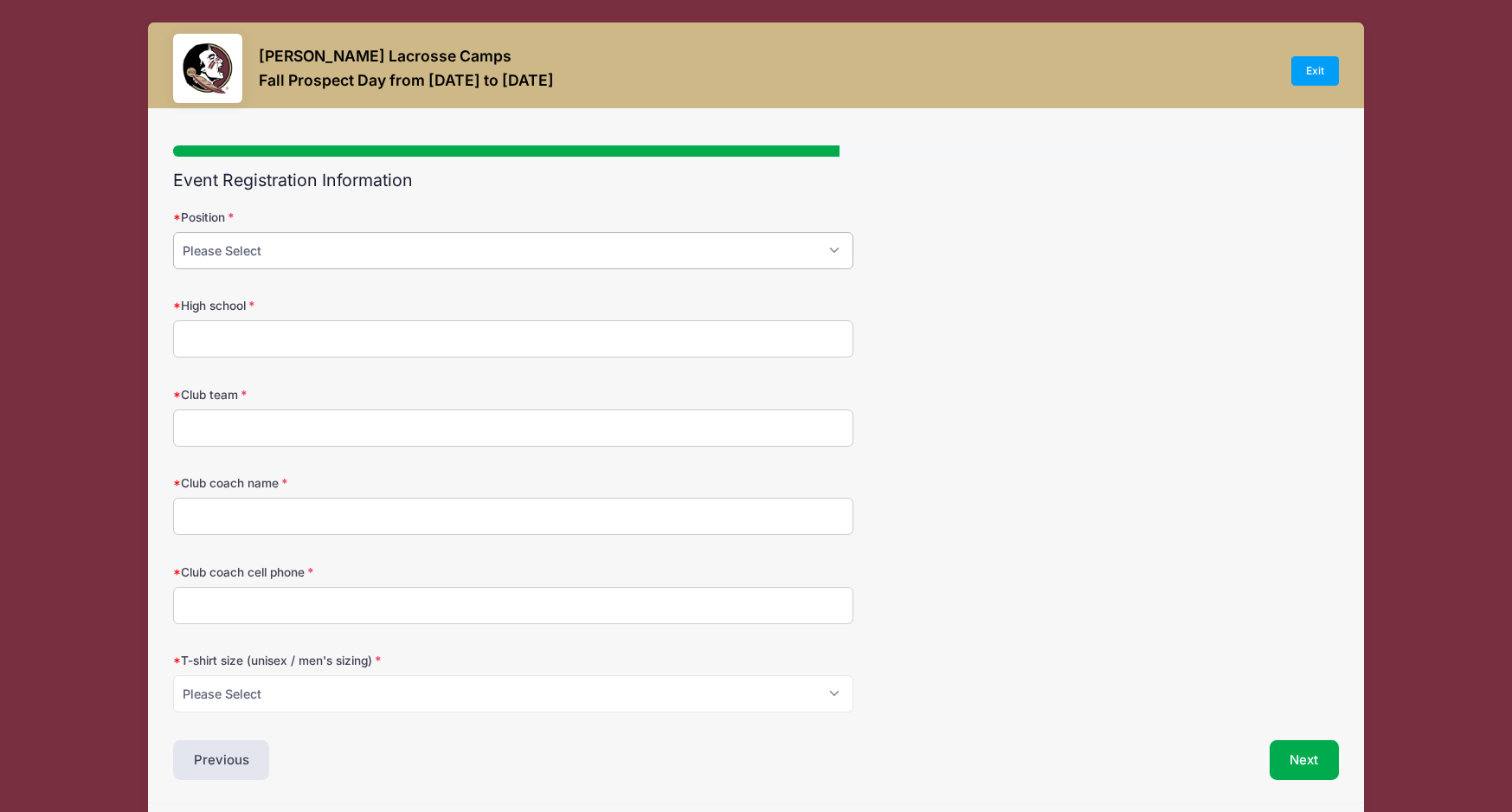
click at [308, 257] on select "Please Select Attack Midfield Defense Goalie" at bounding box center [513, 250] width 680 height 37
select select "Defense"
click at [248, 335] on input "High school" at bounding box center [513, 339] width 680 height 37
type input "Marietta High School"
click at [234, 428] on input "Club team" at bounding box center [513, 428] width 680 height 37
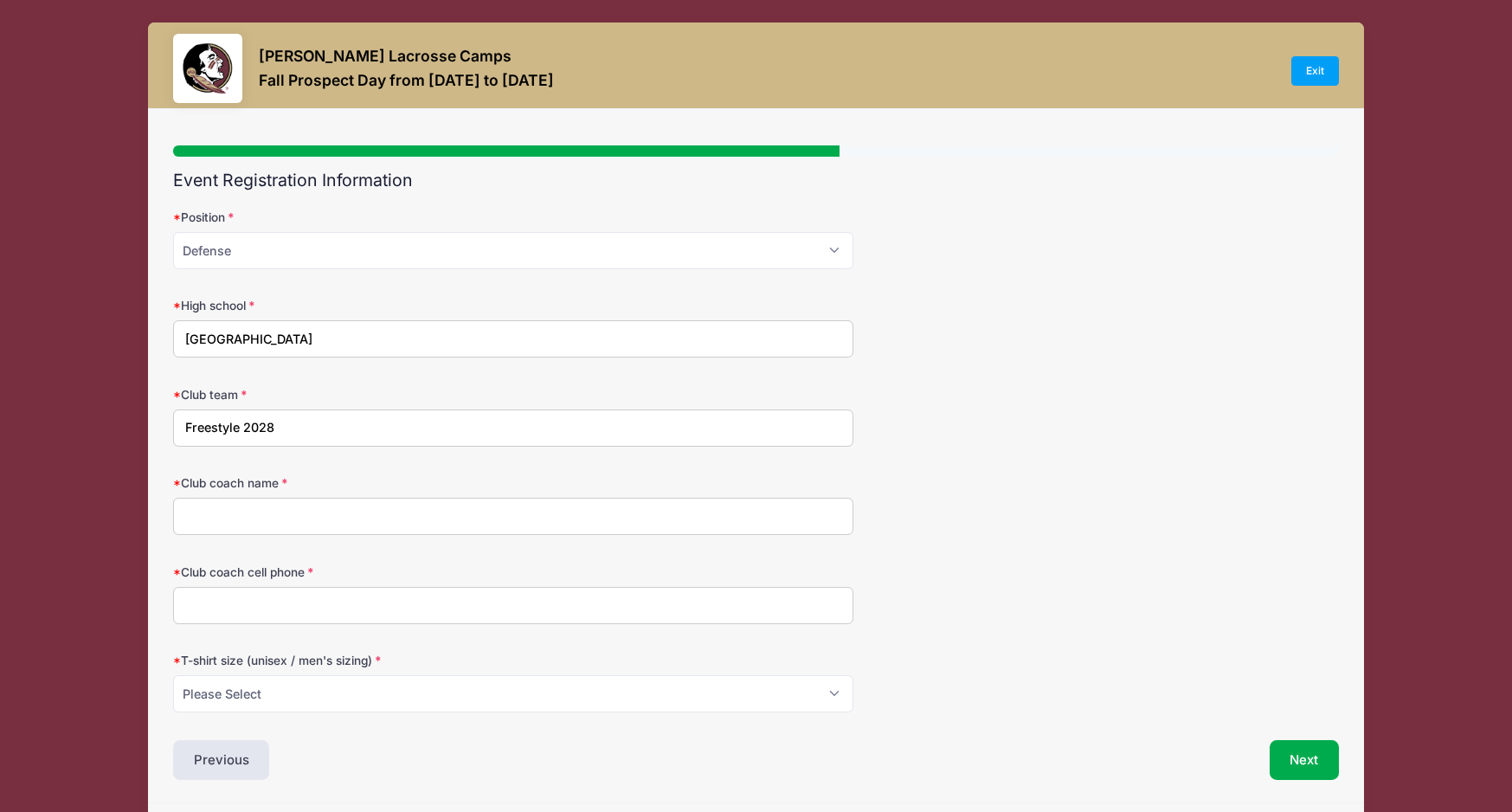
type input "Freestyle 2028"
click at [228, 518] on input "Club coach name" at bounding box center [513, 516] width 680 height 37
type input "Molly Erdle"
click at [206, 603] on input "Club coach cell phone" at bounding box center [513, 605] width 680 height 37
type input "303-249-9980"
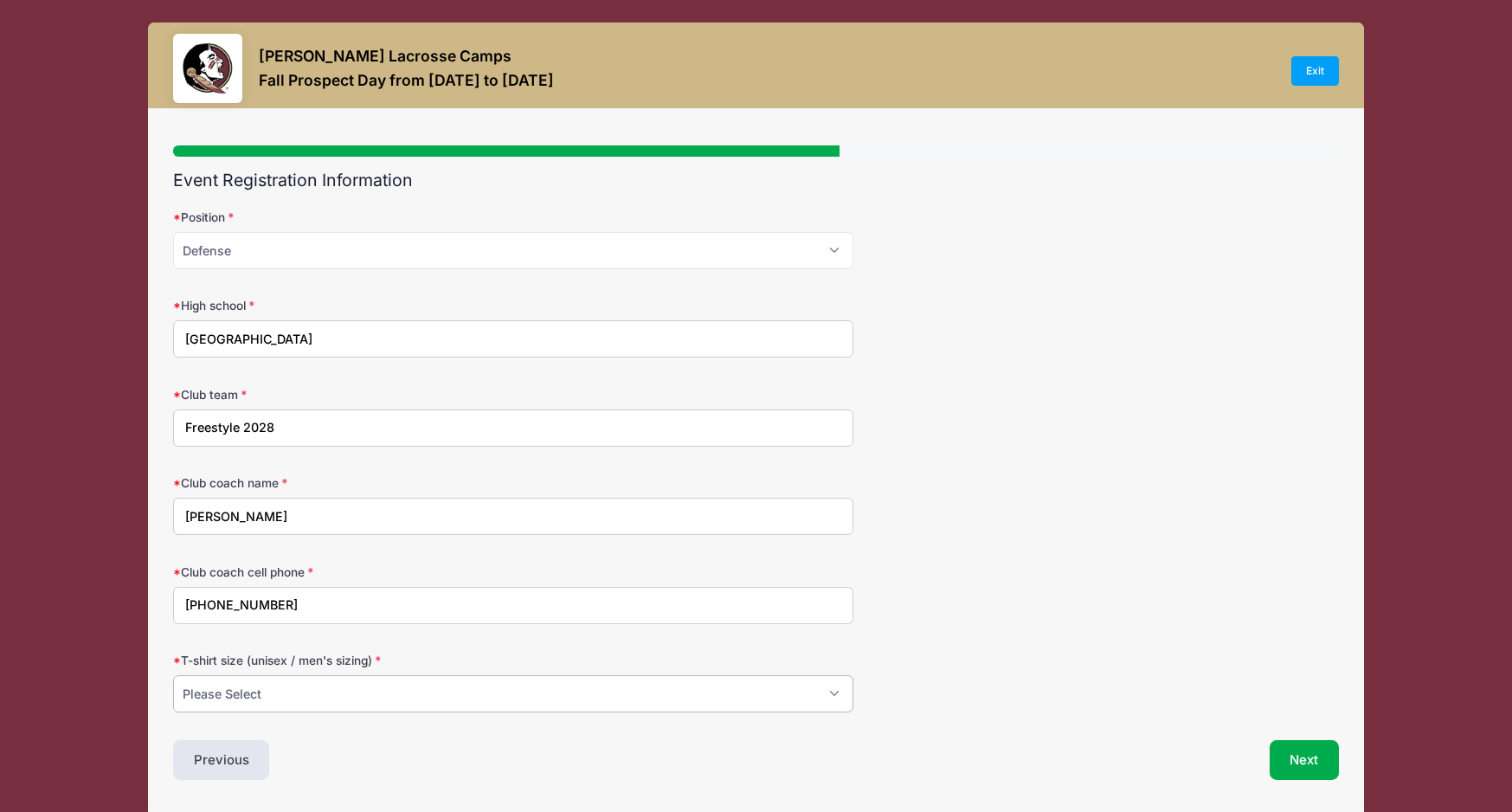
click at [271, 693] on select "Please Select Small Medium Large XL" at bounding box center [513, 694] width 680 height 37
select select "Small"
click at [1296, 762] on button "Next" at bounding box center [1304, 759] width 70 height 40
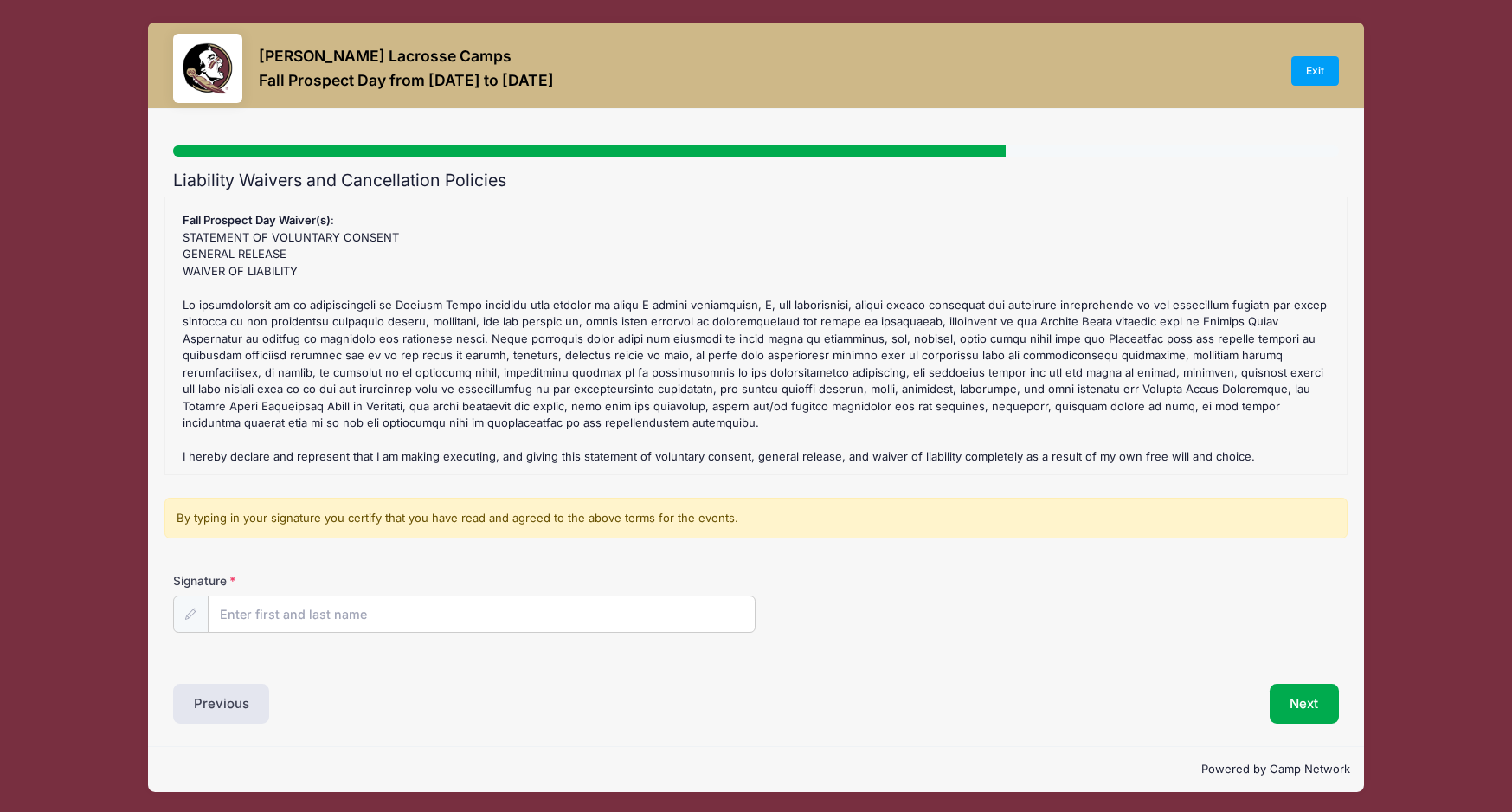
scroll to position [2, 0]
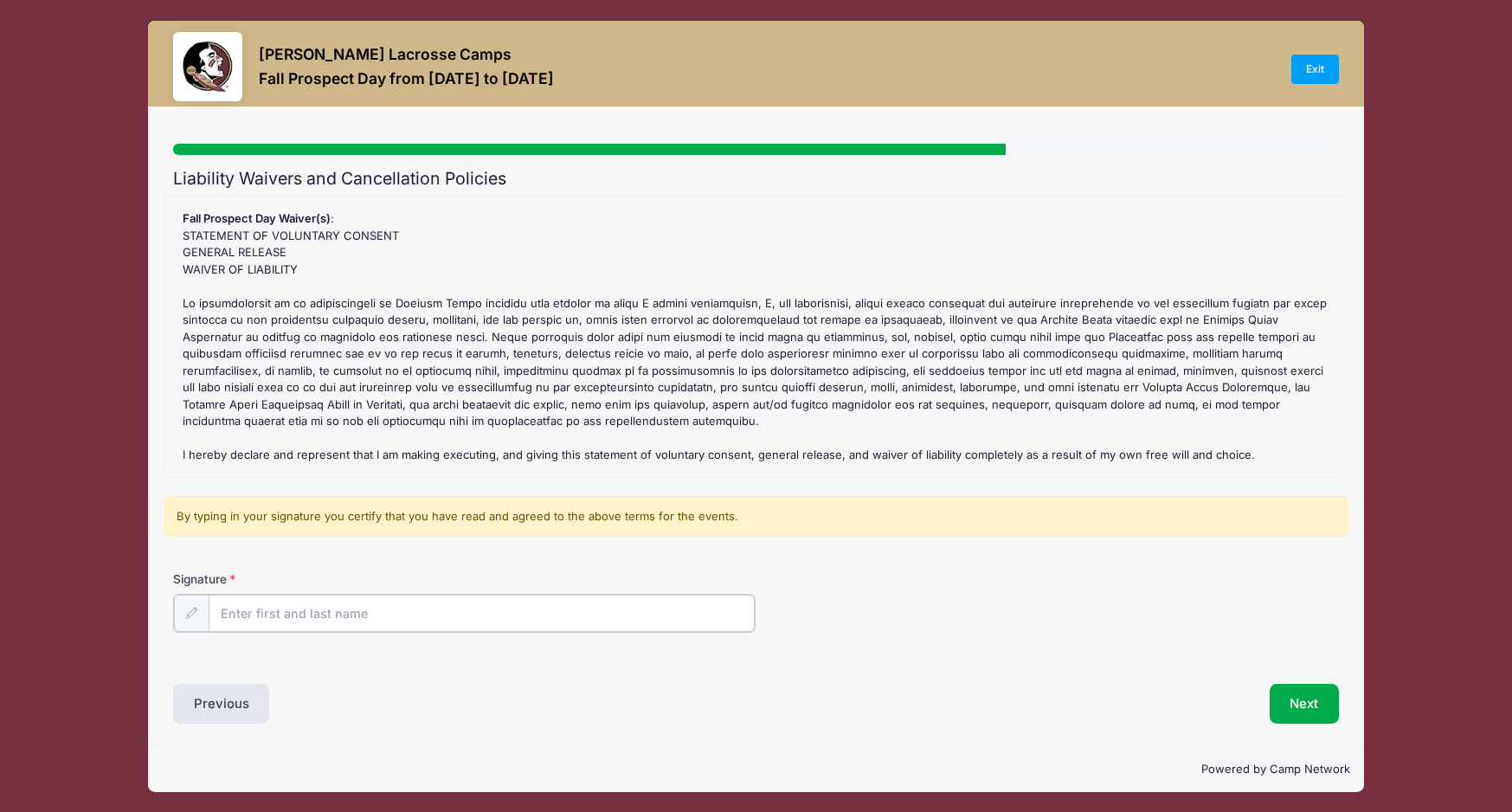
click at [255, 619] on input "Signature" at bounding box center [482, 613] width 547 height 37
type input "Allison Maurer"
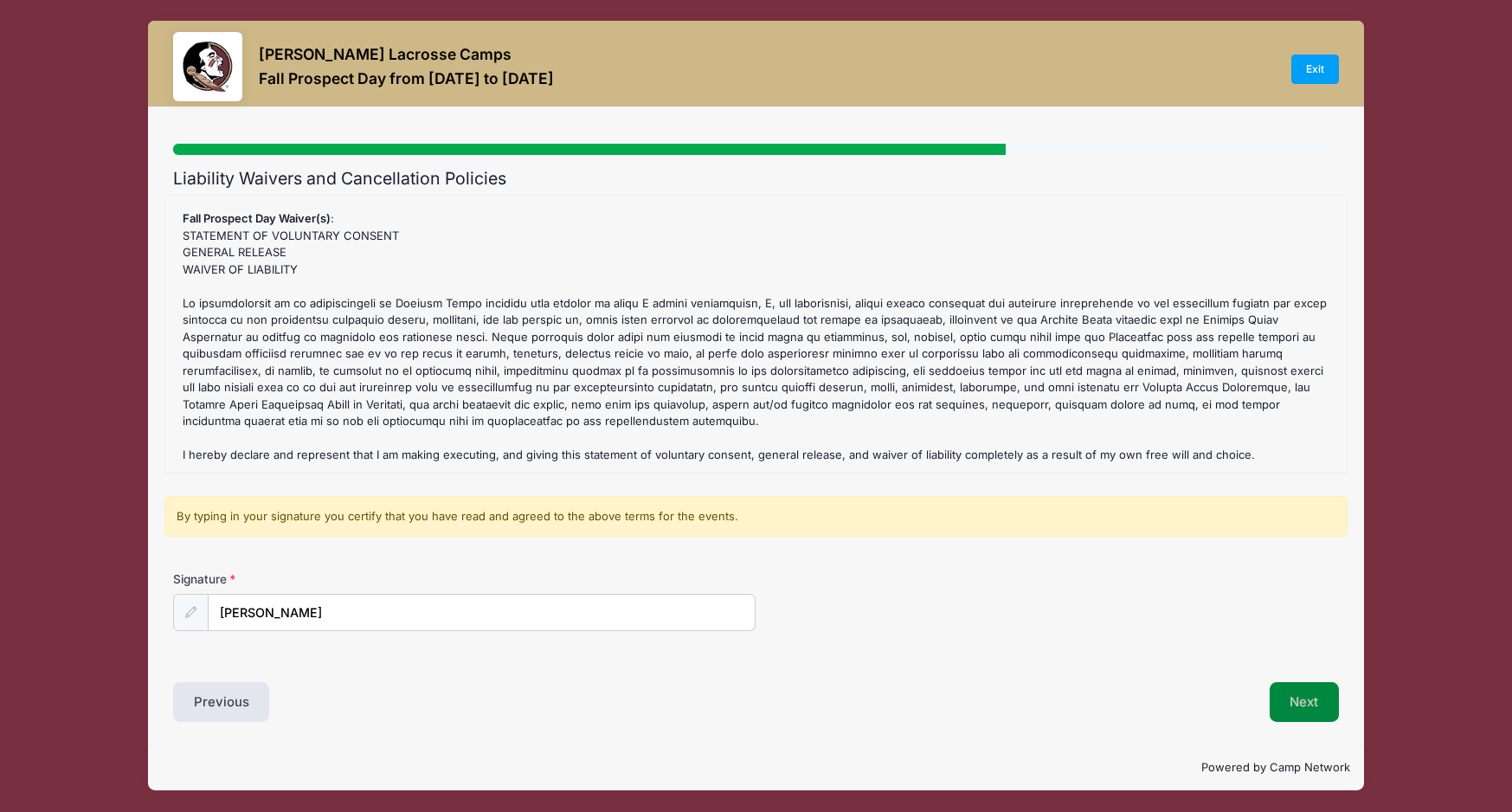
click at [1301, 701] on button "Next" at bounding box center [1304, 701] width 70 height 40
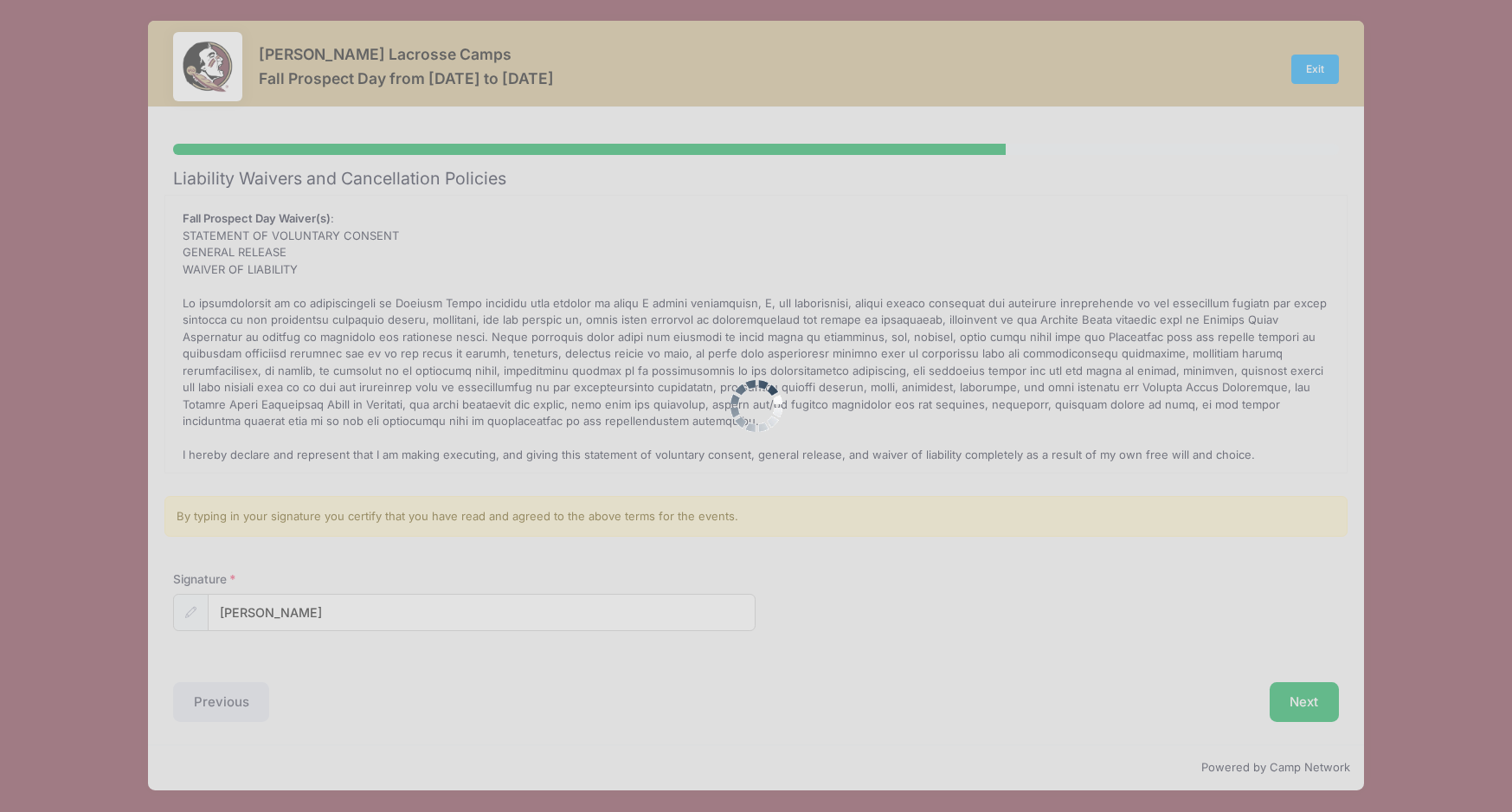
scroll to position [0, 0]
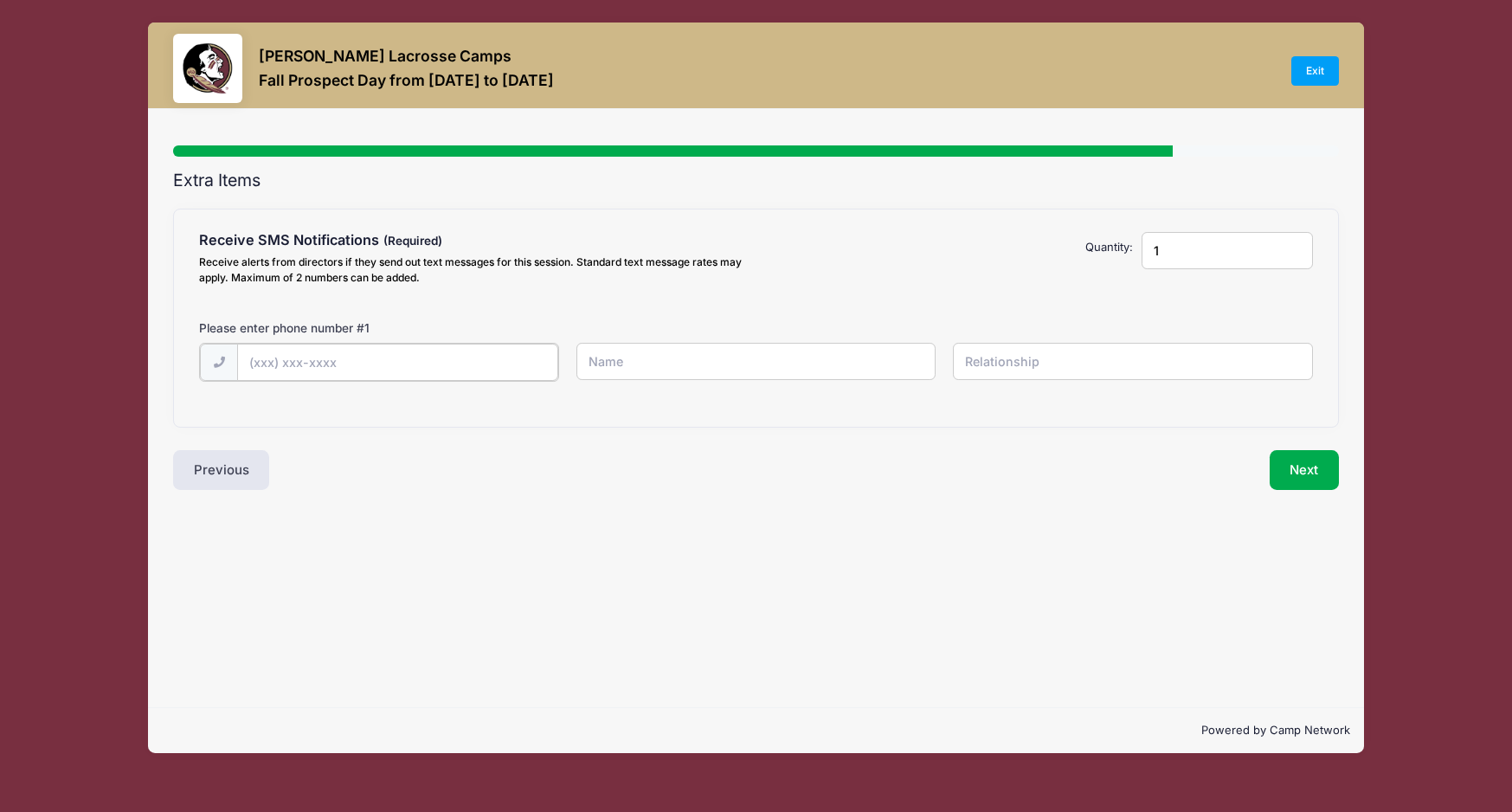
click at [0, 0] on input "text" at bounding box center [0, 0] width 0 height 0
type input "(770) 366-3529"
click at [0, 0] on input "text" at bounding box center [0, 0] width 0 height 0
type input "Allison Maurer"
click at [0, 0] on input "text" at bounding box center [0, 0] width 0 height 0
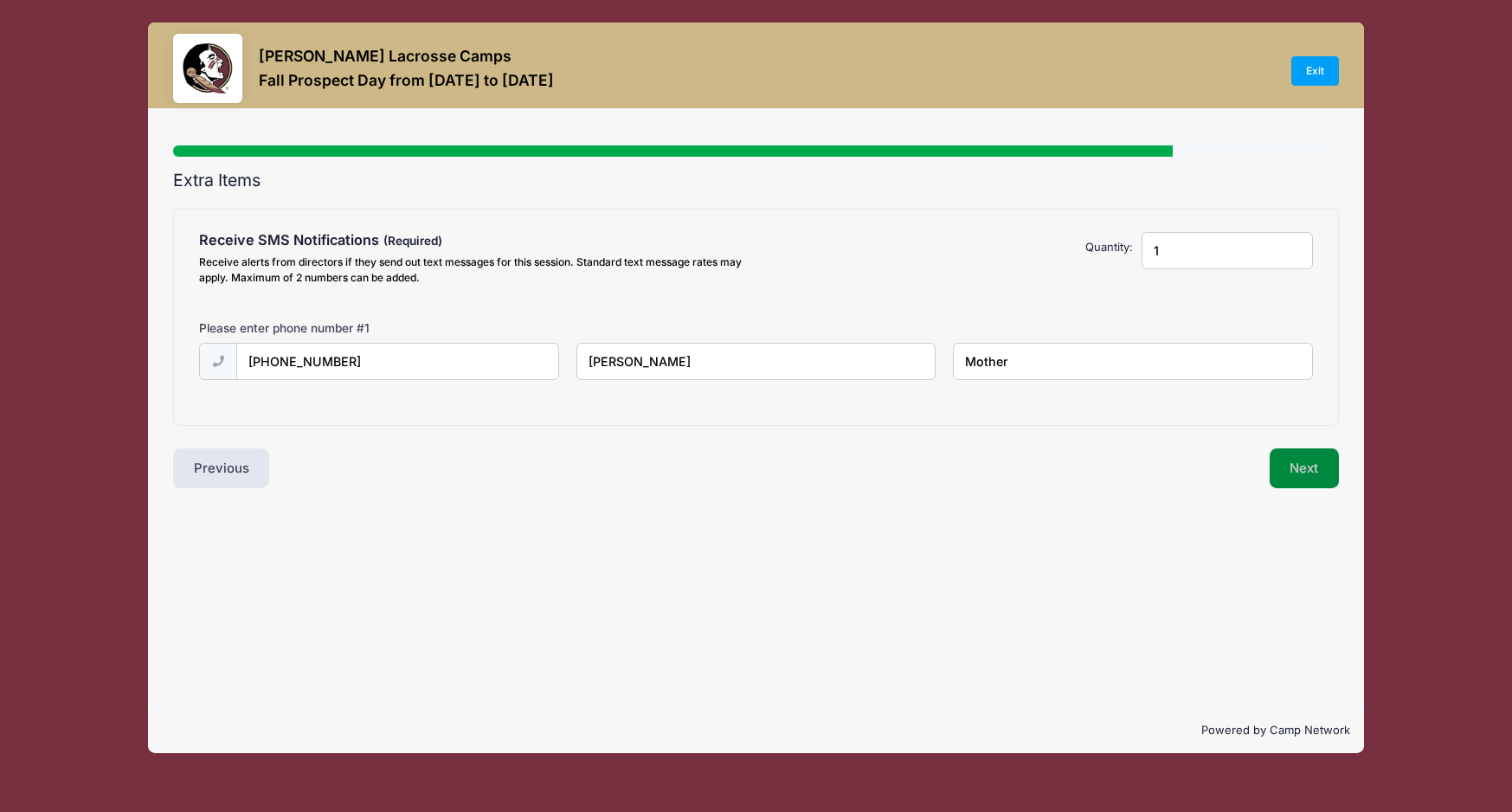
type input "Mother"
click at [1282, 462] on button "Next" at bounding box center [1304, 468] width 70 height 40
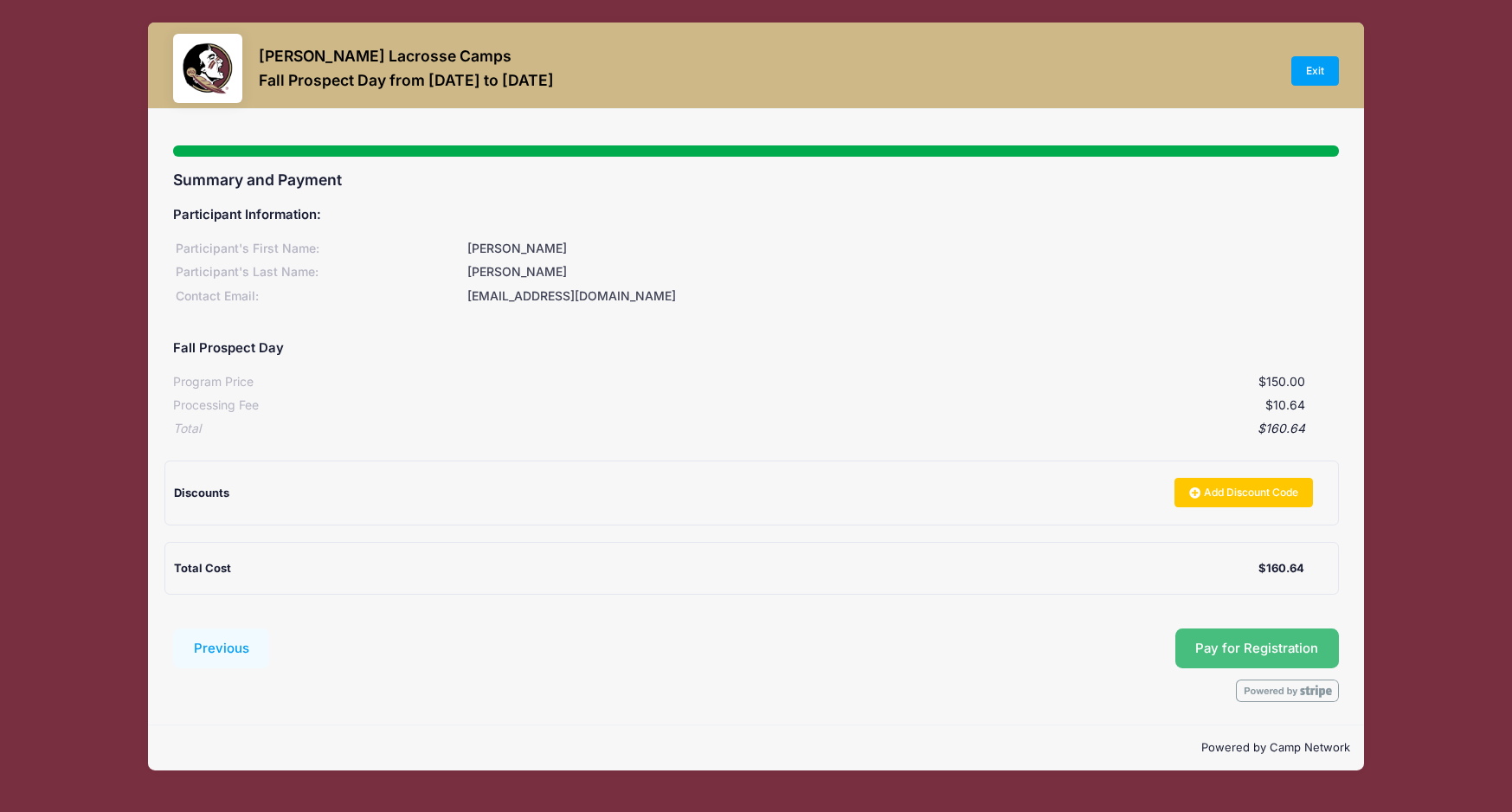
click at [1243, 647] on span "Pay for Registration" at bounding box center [1256, 648] width 123 height 16
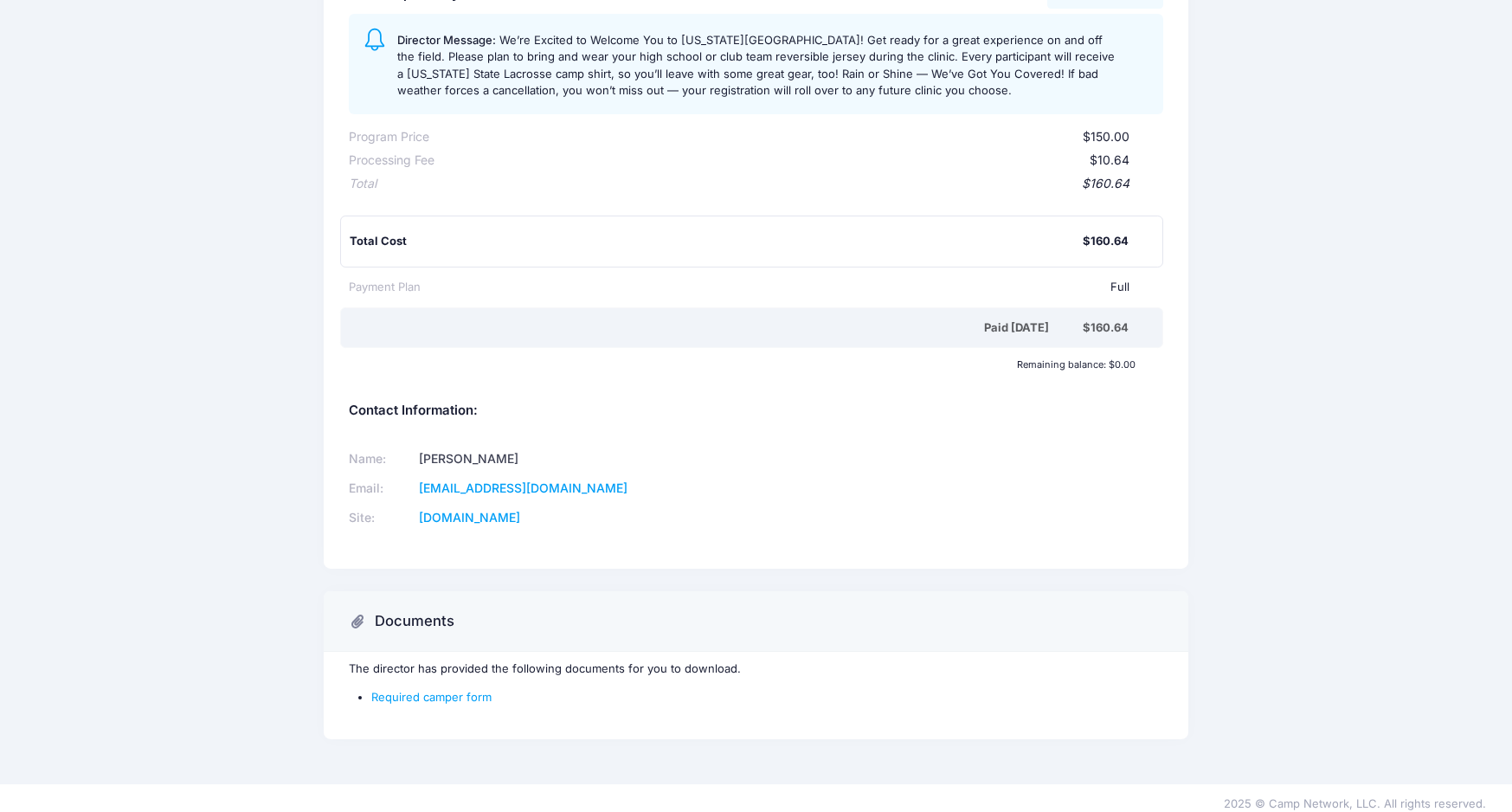
scroll to position [255, 0]
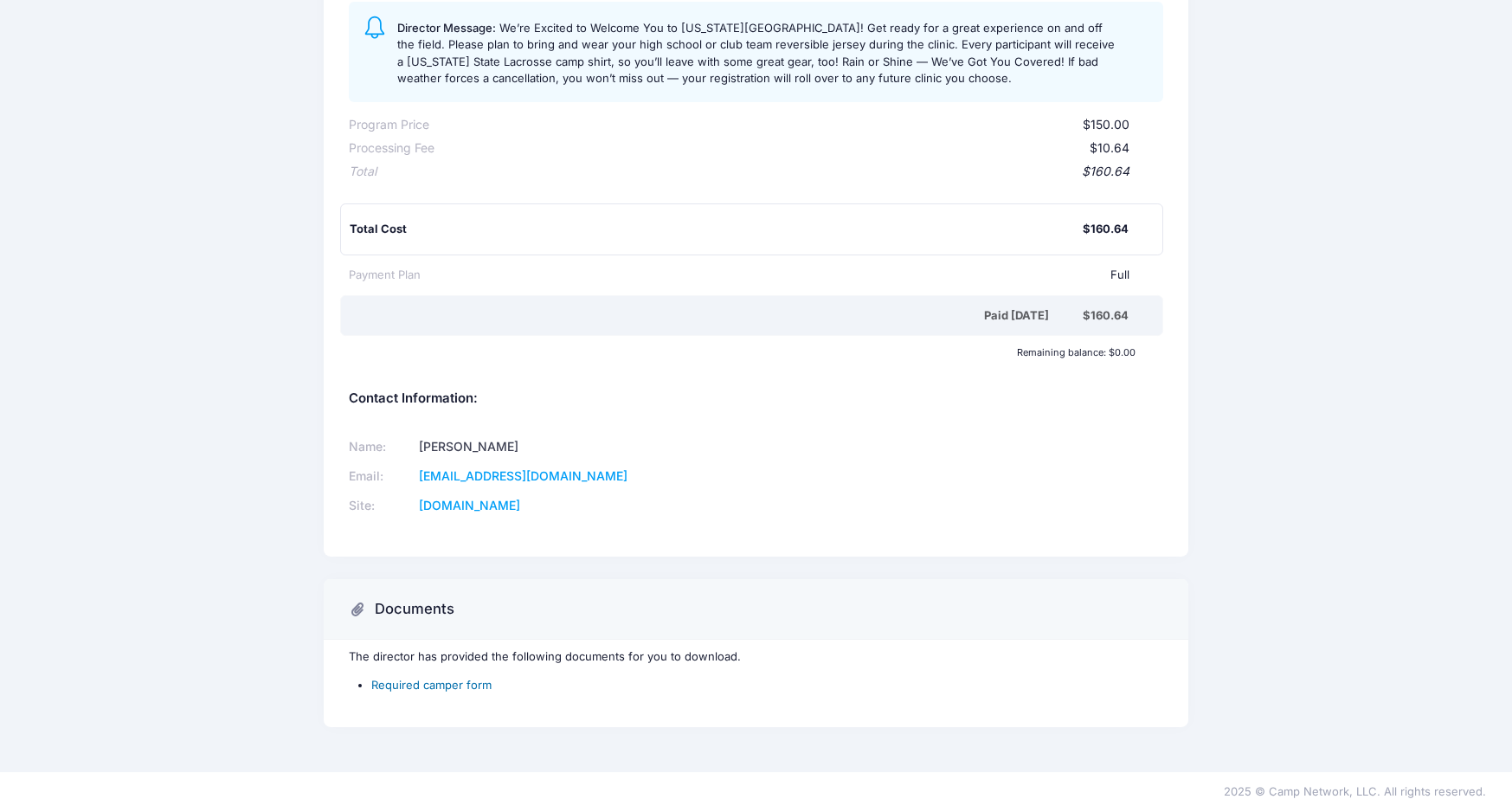
click at [409, 686] on link "Required camper form" at bounding box center [431, 684] width 120 height 14
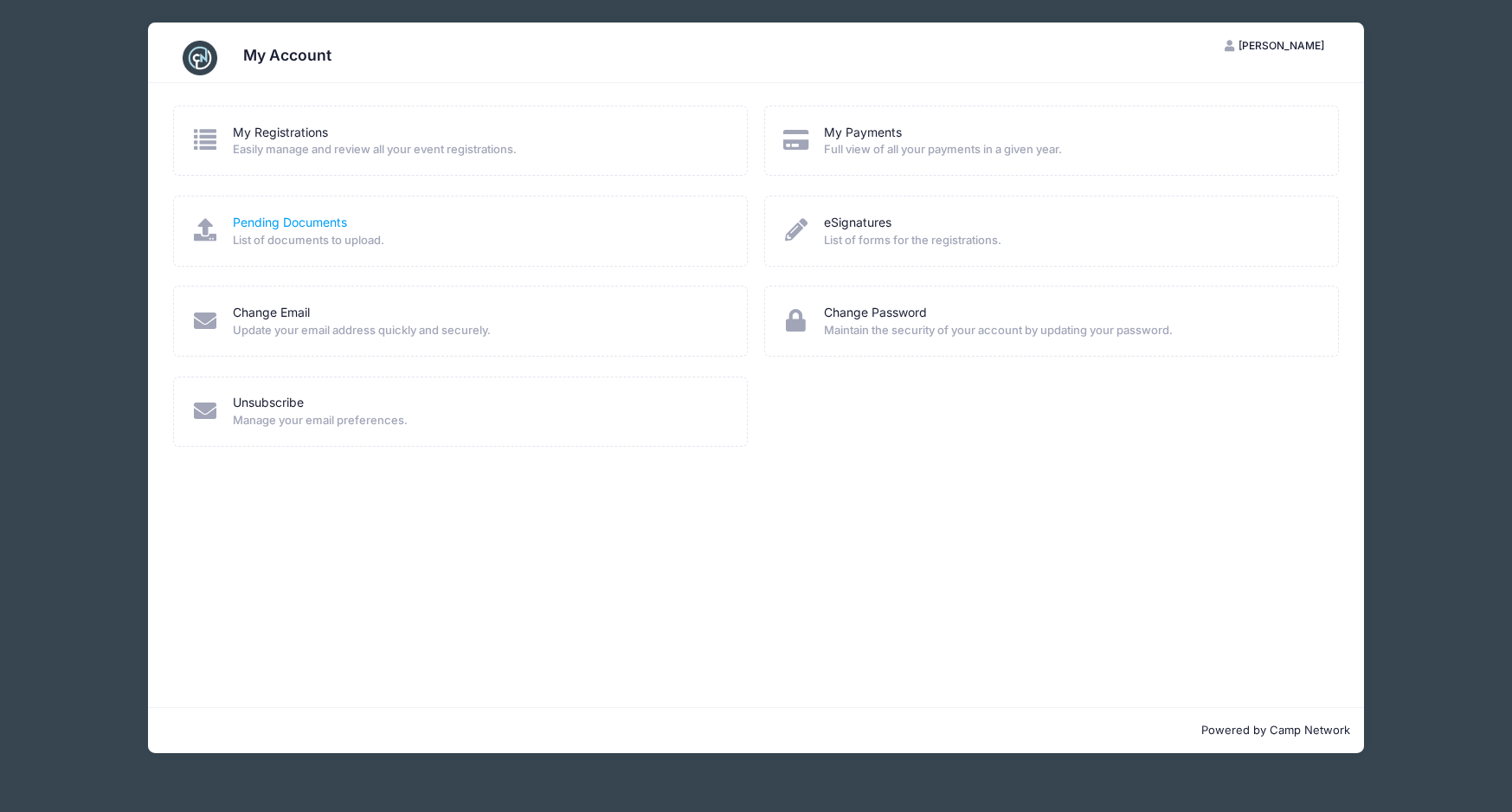
click at [282, 222] on link "Pending Documents" at bounding box center [290, 223] width 114 height 18
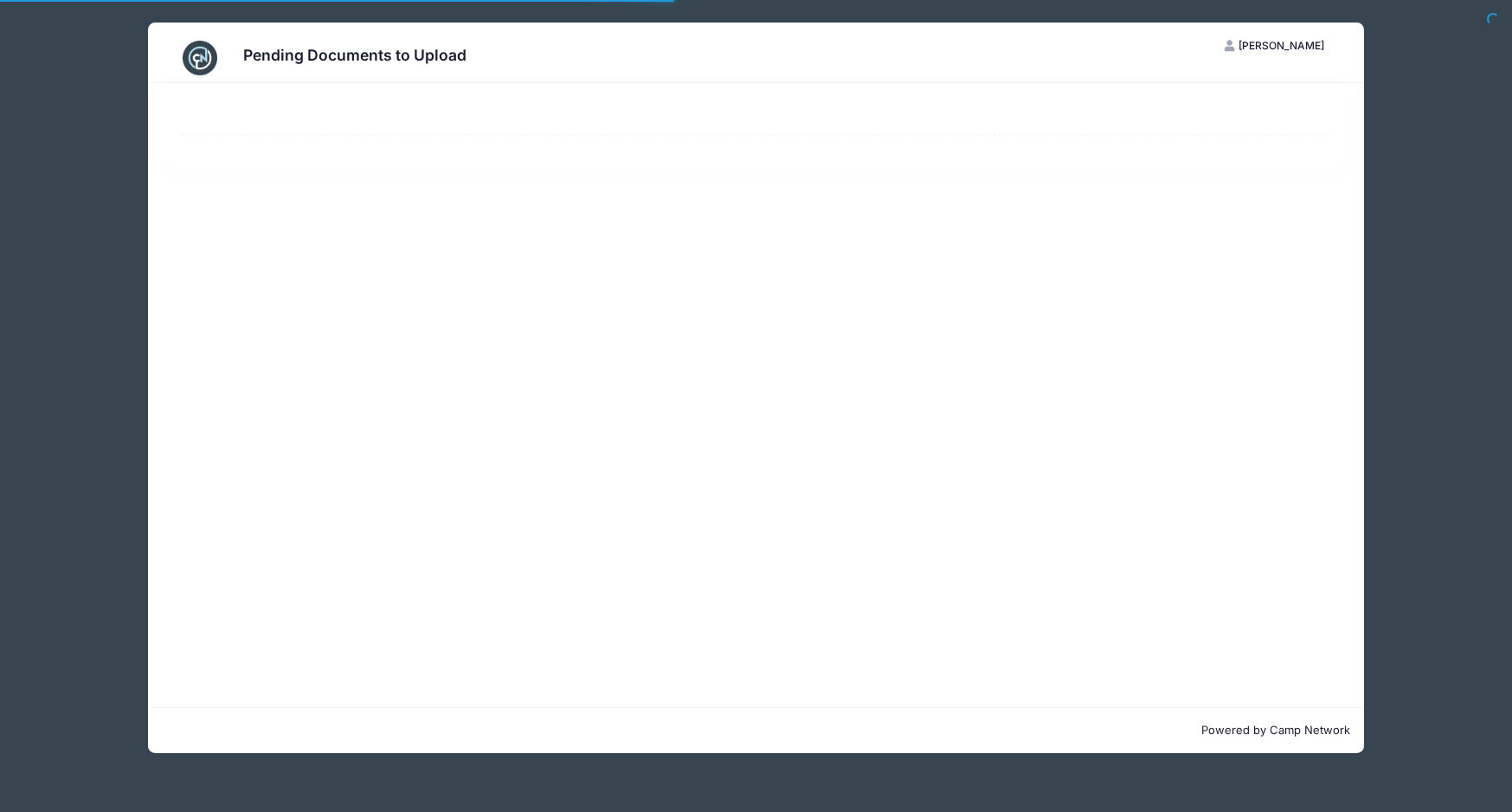
select select "50"
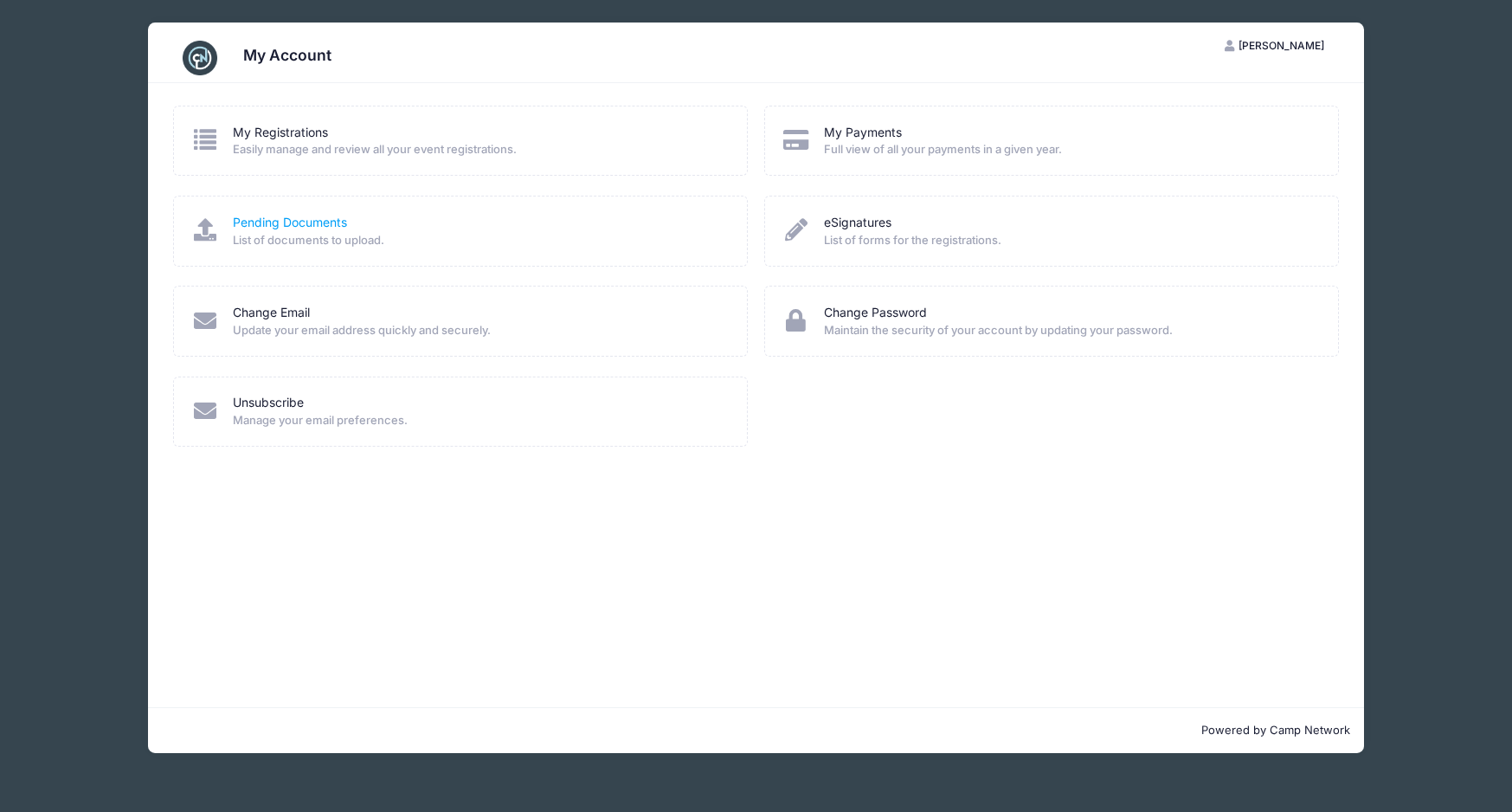
click at [286, 221] on link "Pending Documents" at bounding box center [290, 223] width 114 height 18
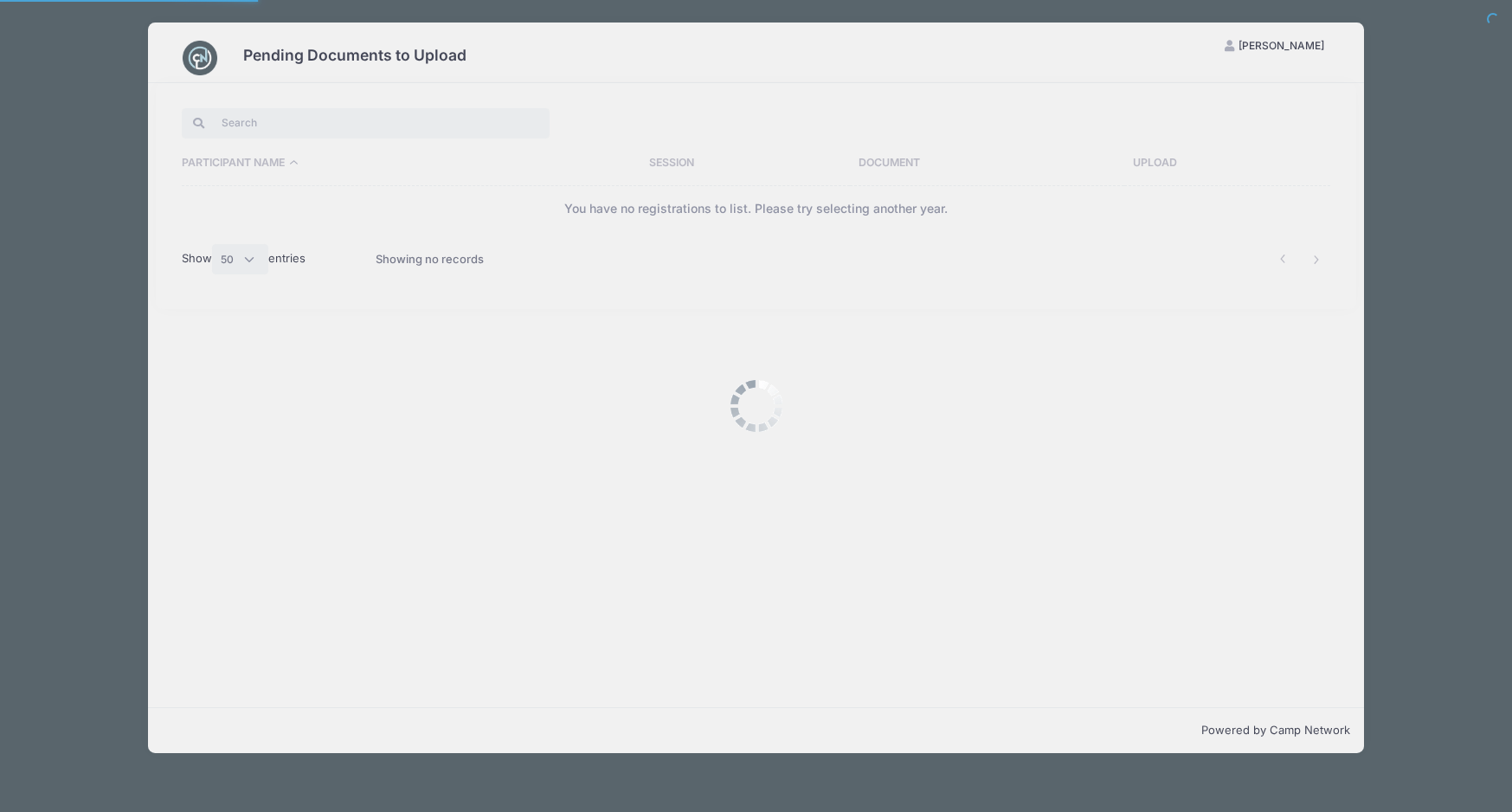
select select "50"
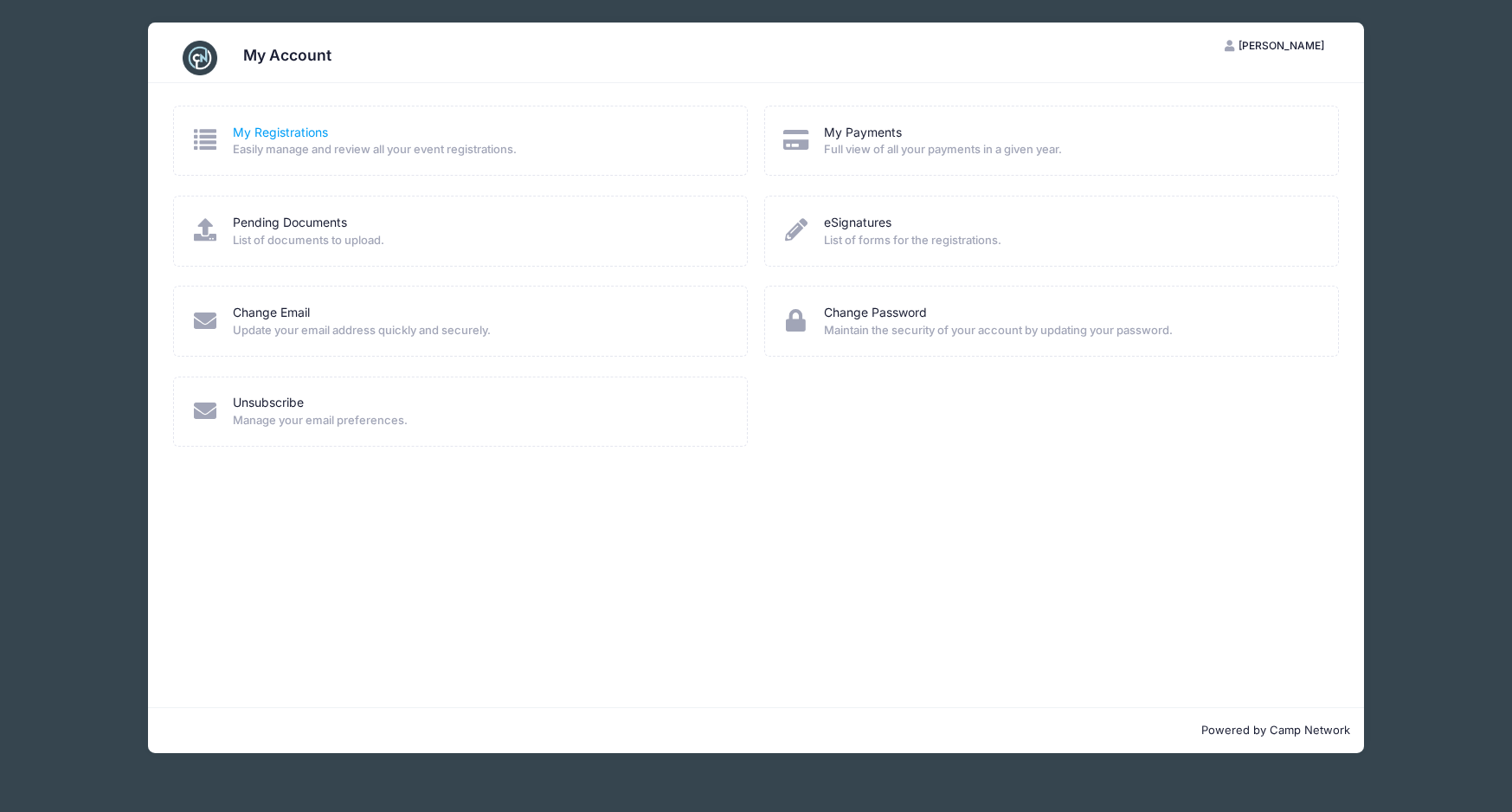
click at [276, 126] on link "My Registrations" at bounding box center [280, 133] width 95 height 18
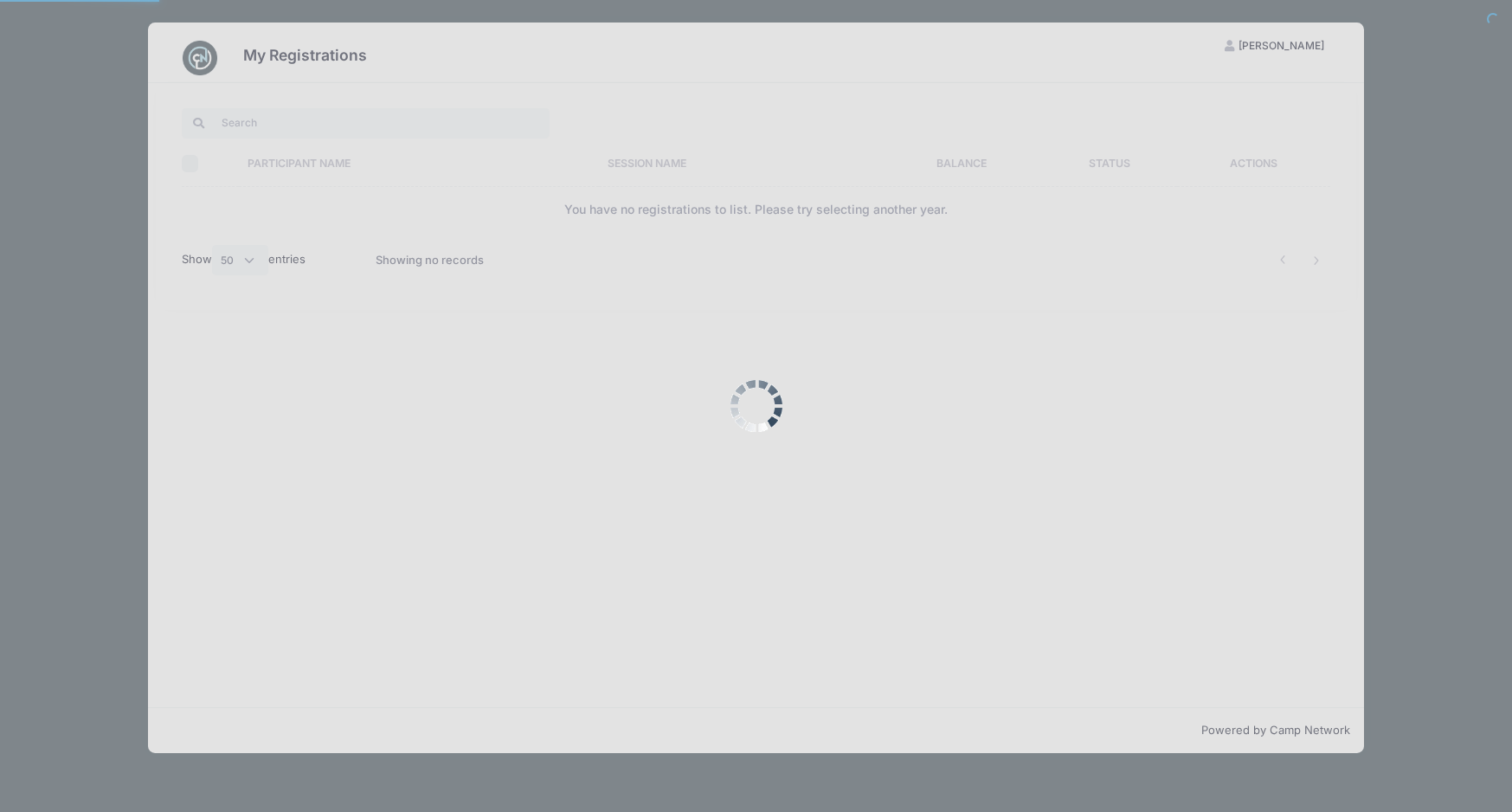
select select "50"
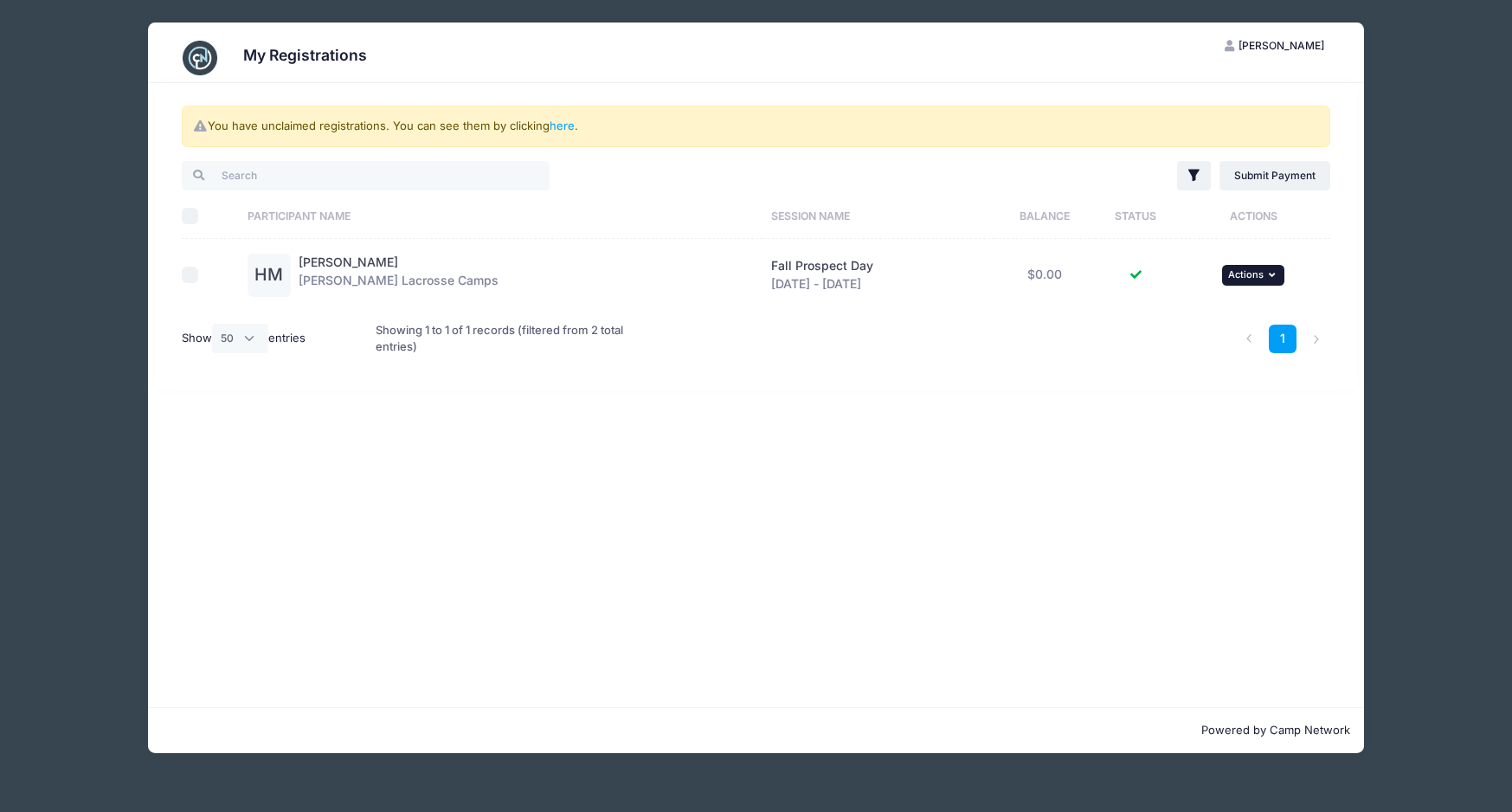
click at [1276, 270] on icon "button" at bounding box center [1273, 275] width 10 height 9
click at [1205, 345] on link "View Attachments" at bounding box center [1197, 346] width 157 height 33
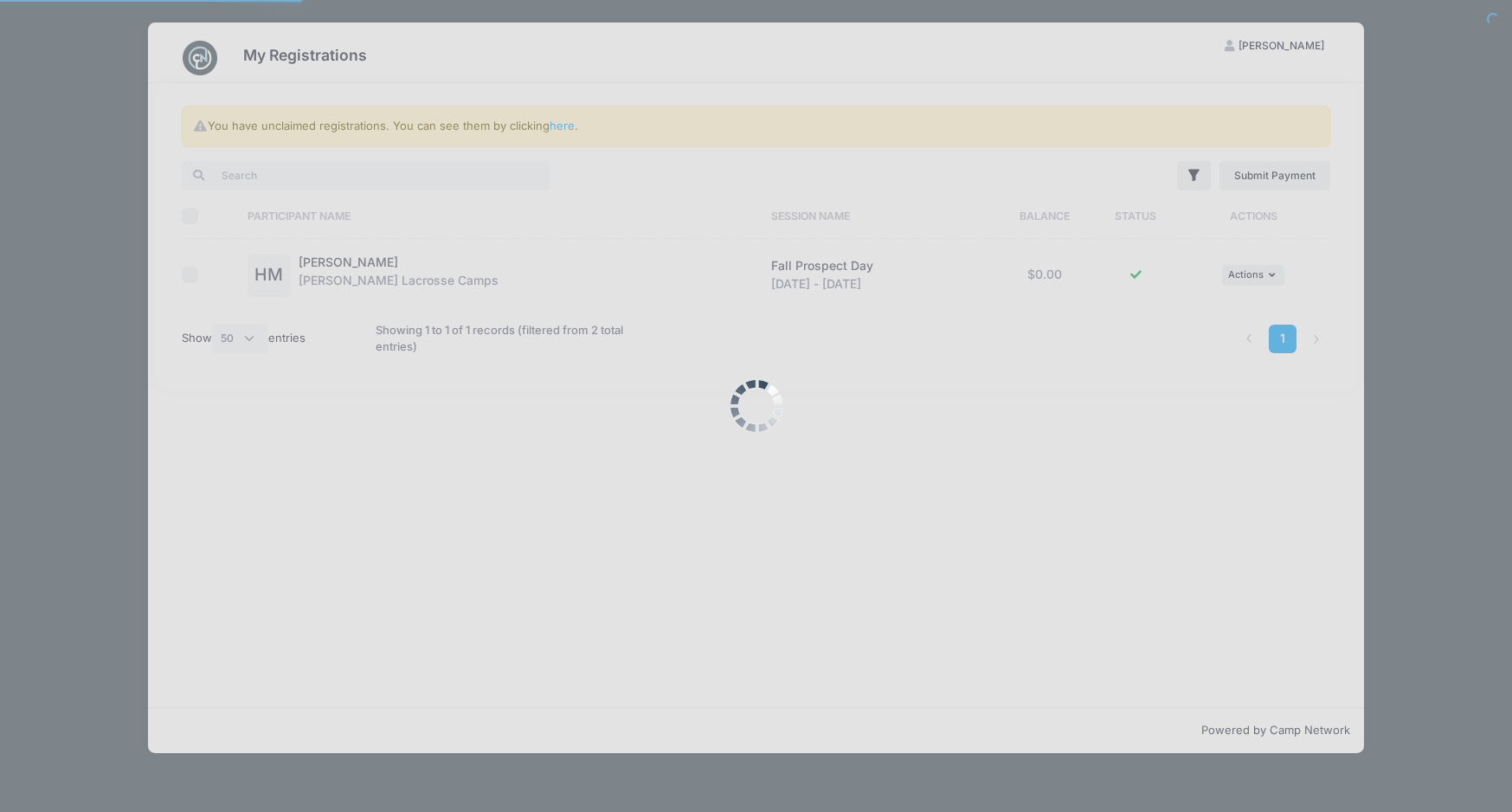
select select "50"
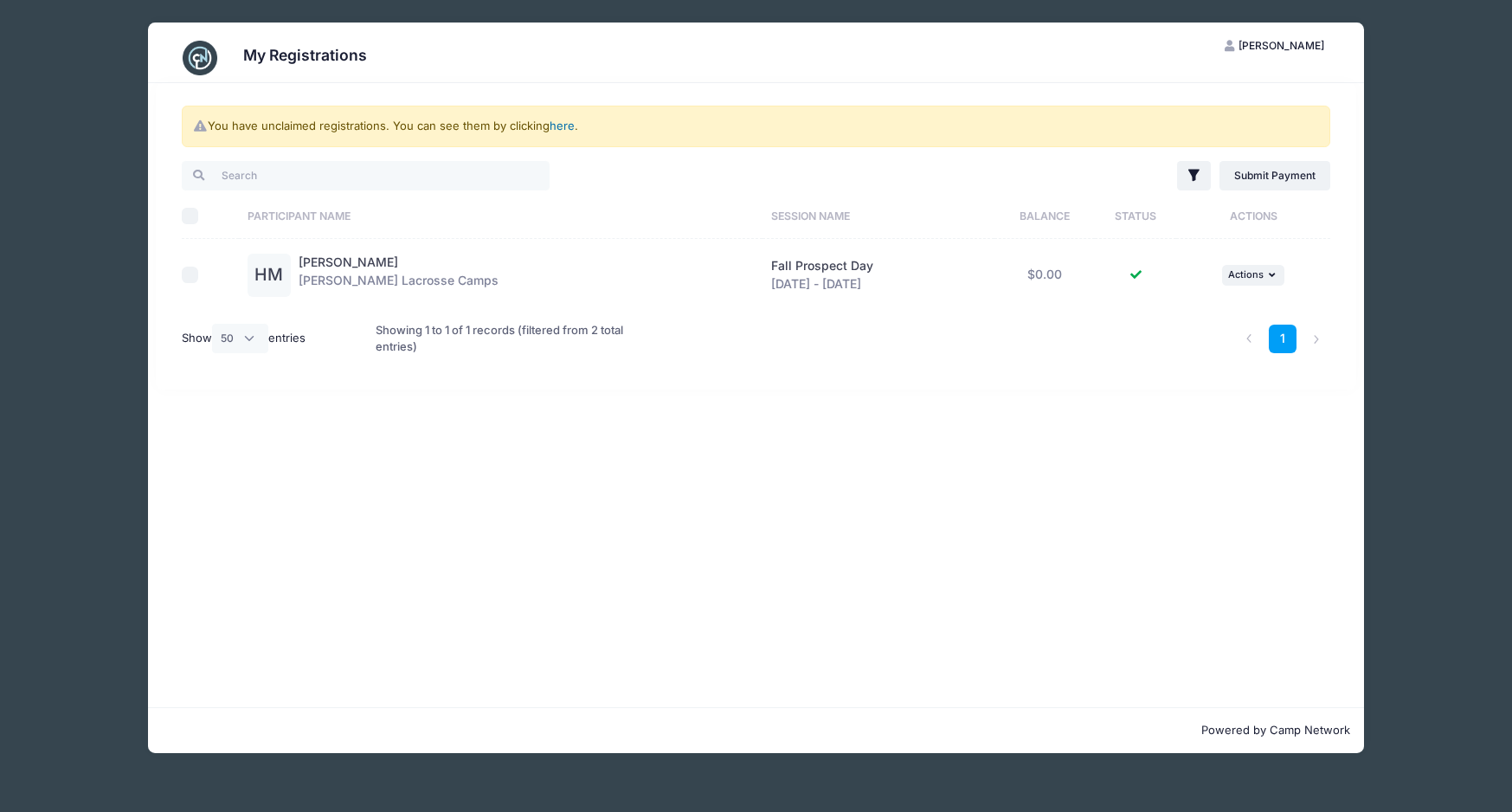
click at [563, 126] on link "here" at bounding box center [562, 125] width 25 height 14
